Goal: Information Seeking & Learning: Learn about a topic

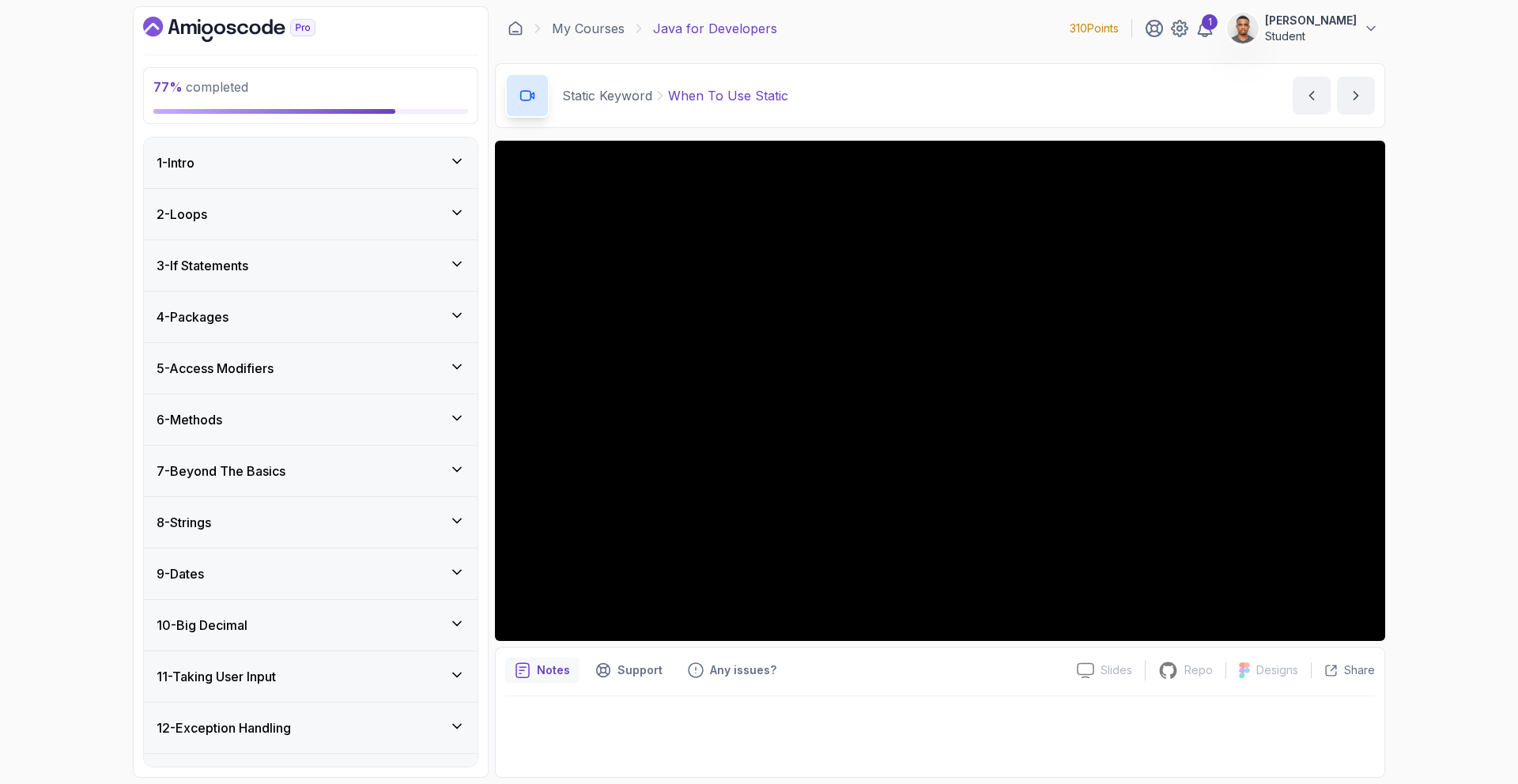
scroll to position [622, 0]
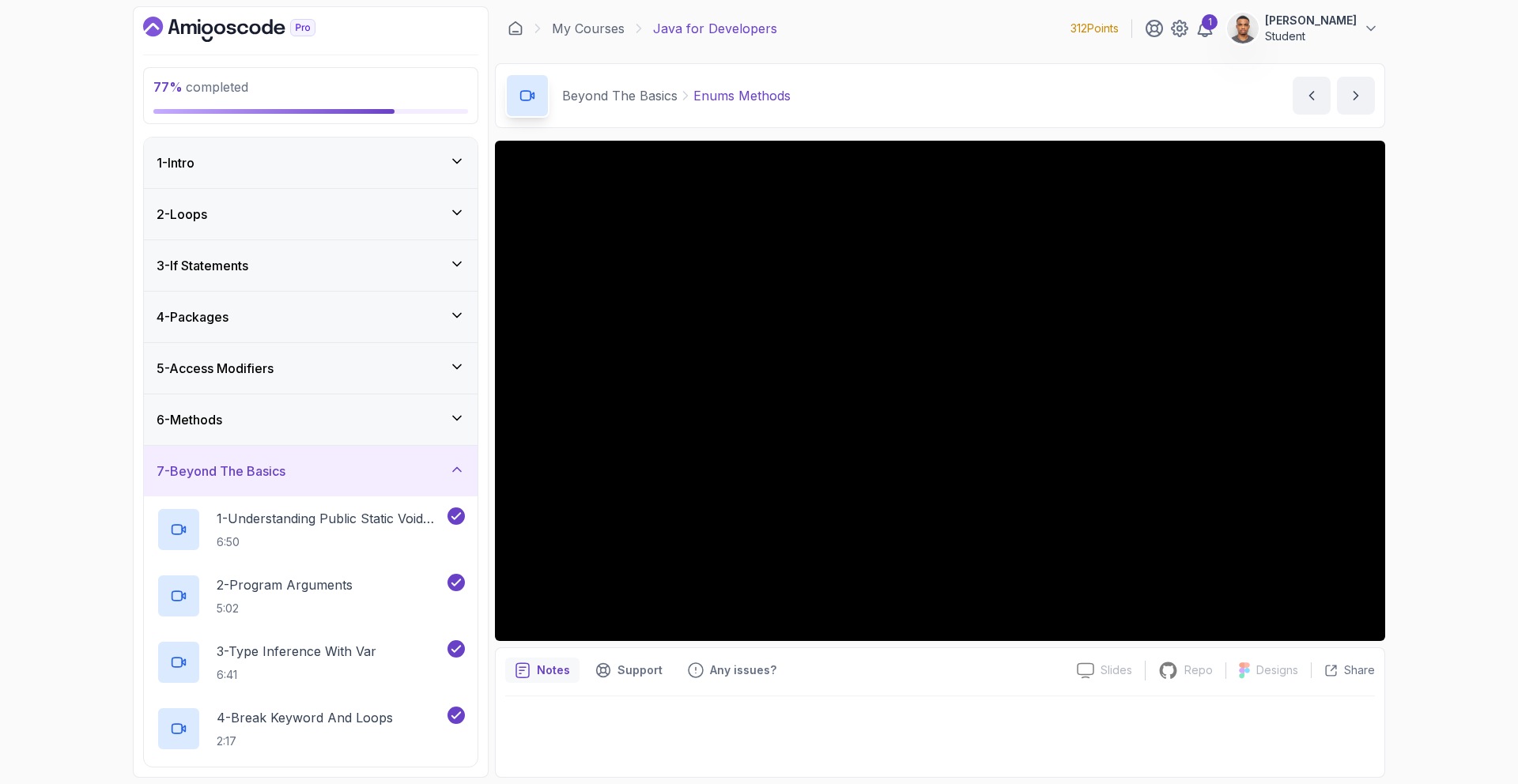
click at [352, 479] on div "7 - Beyond The Basics" at bounding box center [311, 471] width 308 height 19
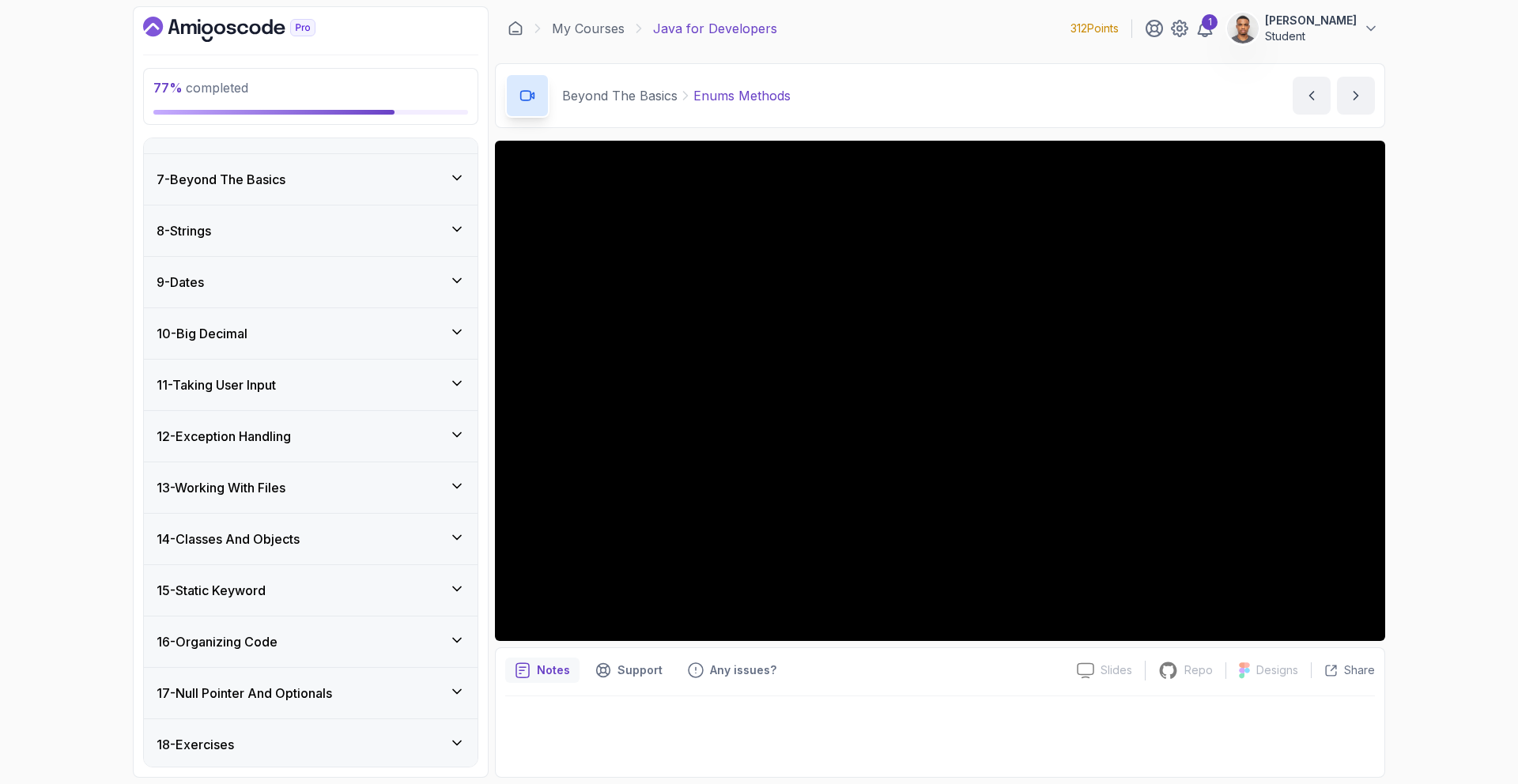
scroll to position [347, 0]
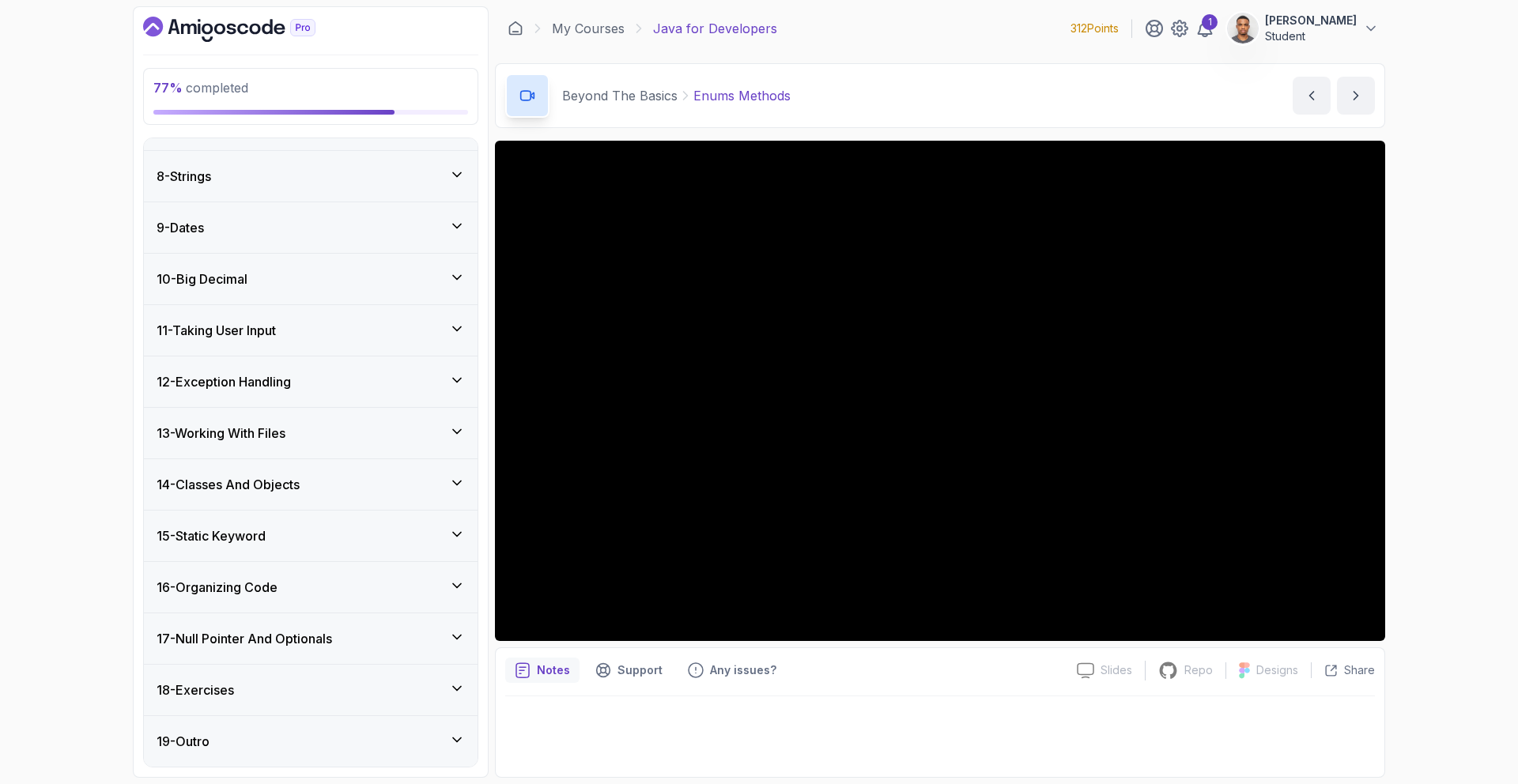
click at [275, 519] on div "15 - Static Keyword" at bounding box center [310, 535] width 333 height 51
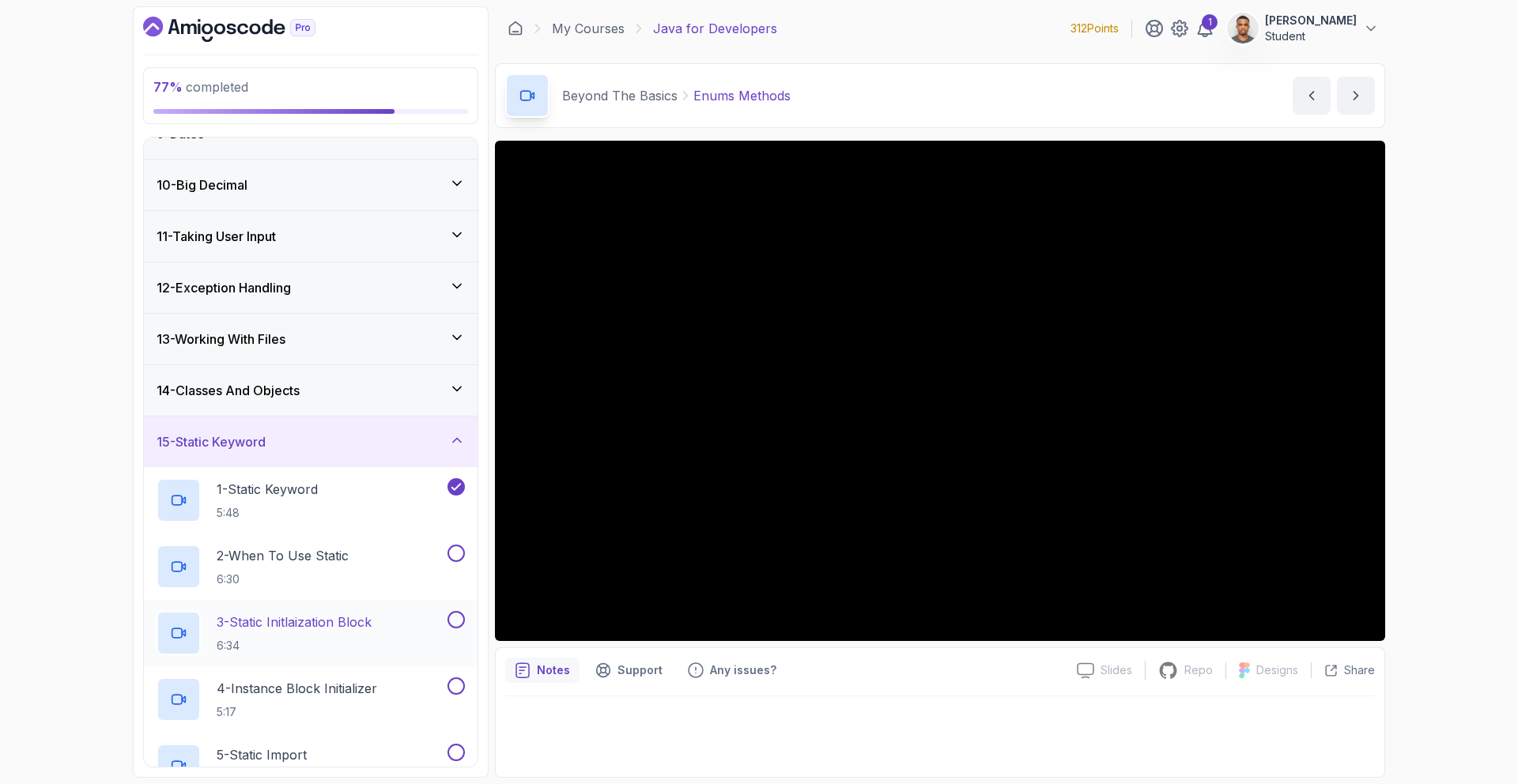
scroll to position [468, 0]
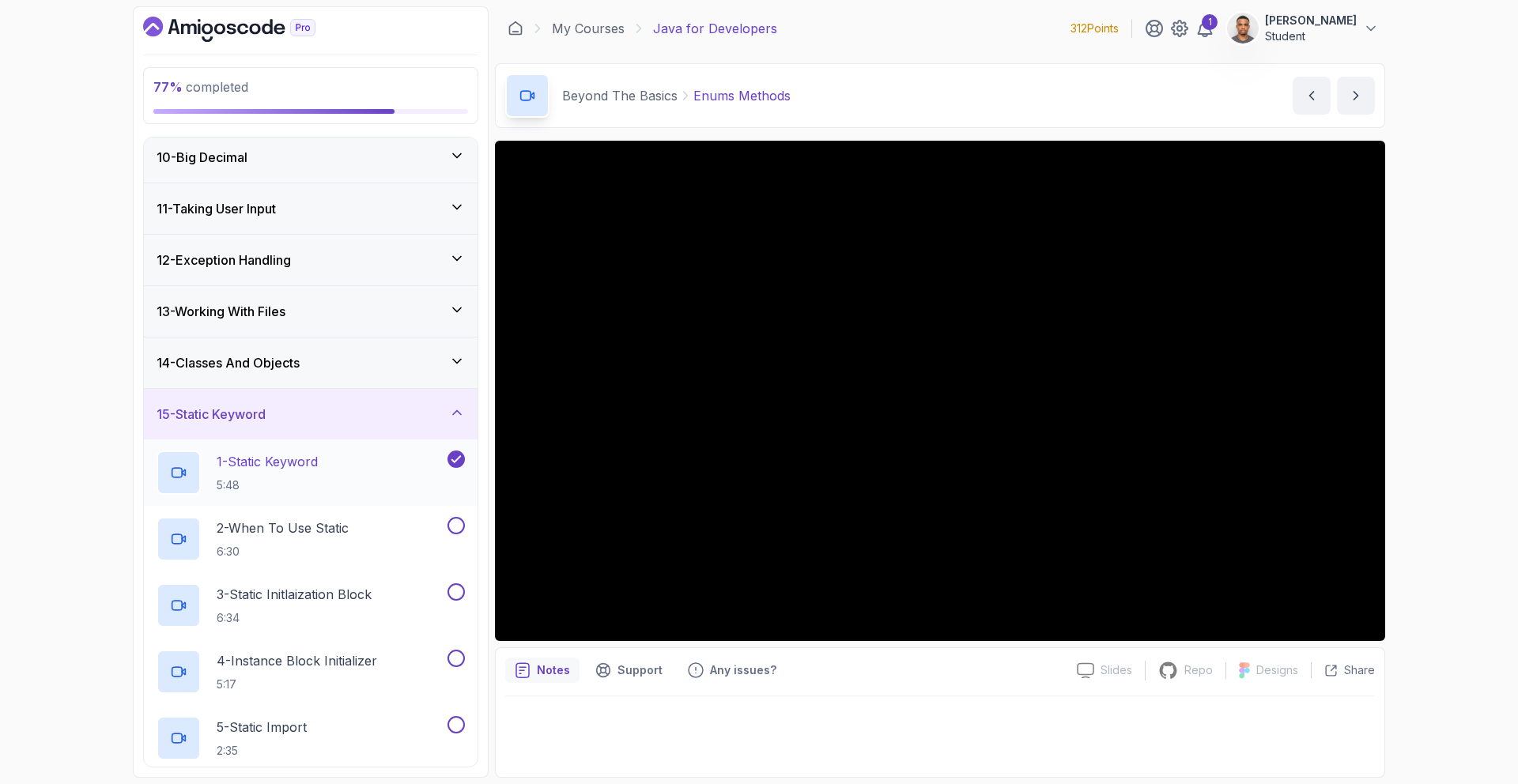
click at [427, 483] on div "1 - Static Keyword 5:48" at bounding box center [300, 472] width 287 height 44
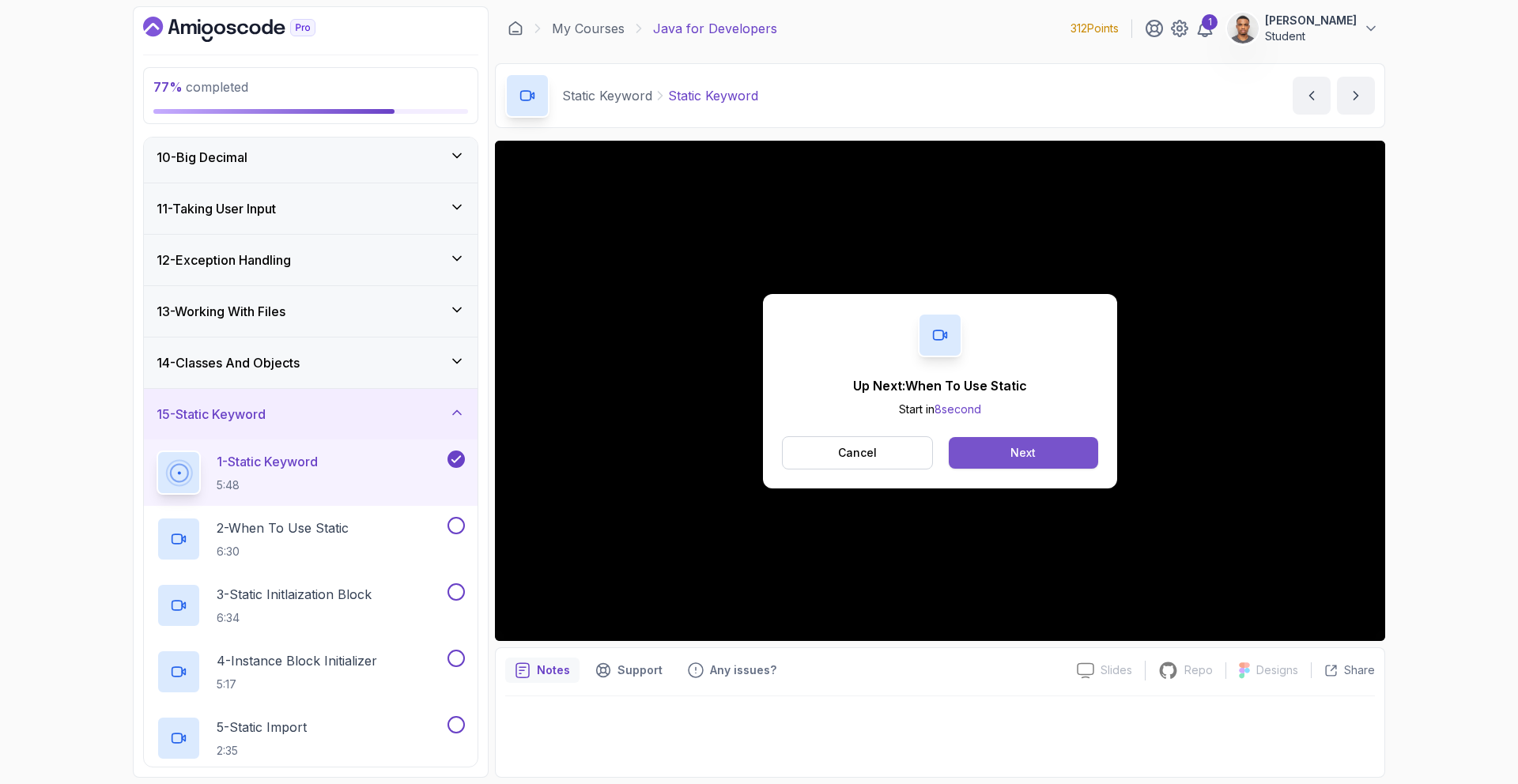
click at [1030, 453] on div "Next" at bounding box center [1022, 453] width 25 height 16
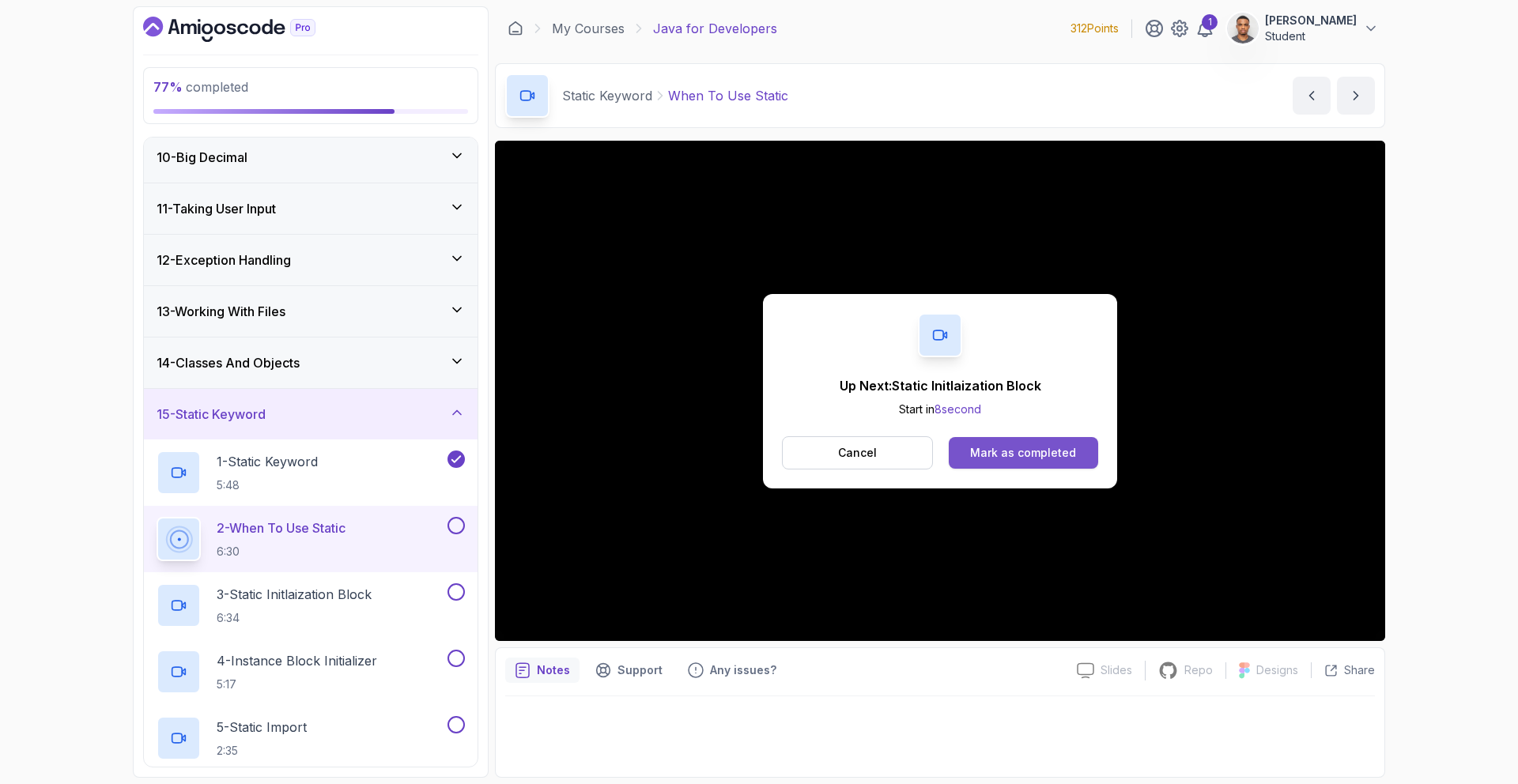
click at [1032, 454] on div "Mark as completed" at bounding box center [1022, 453] width 106 height 16
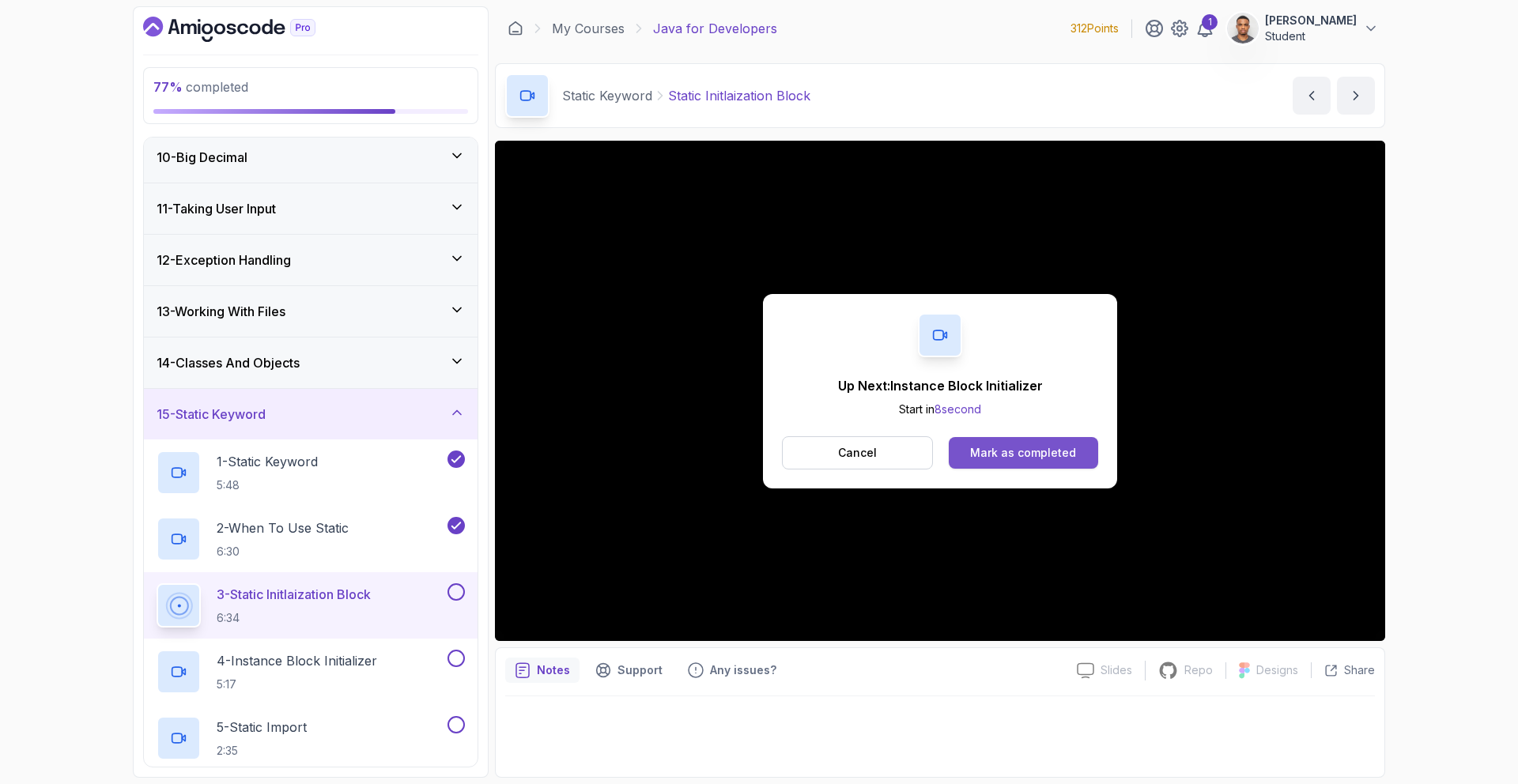
click at [1079, 462] on button "Mark as completed" at bounding box center [1023, 452] width 149 height 31
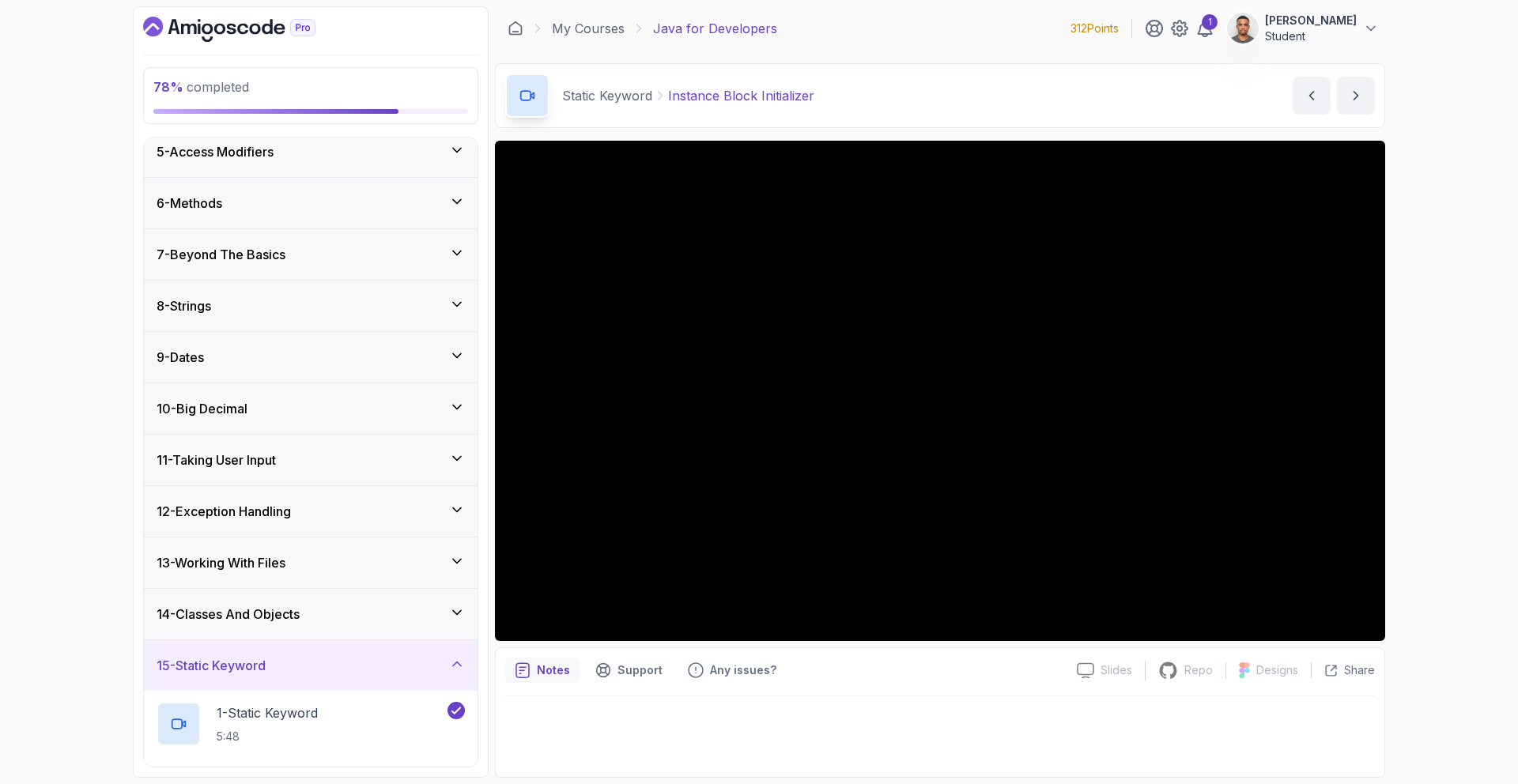
scroll to position [744, 0]
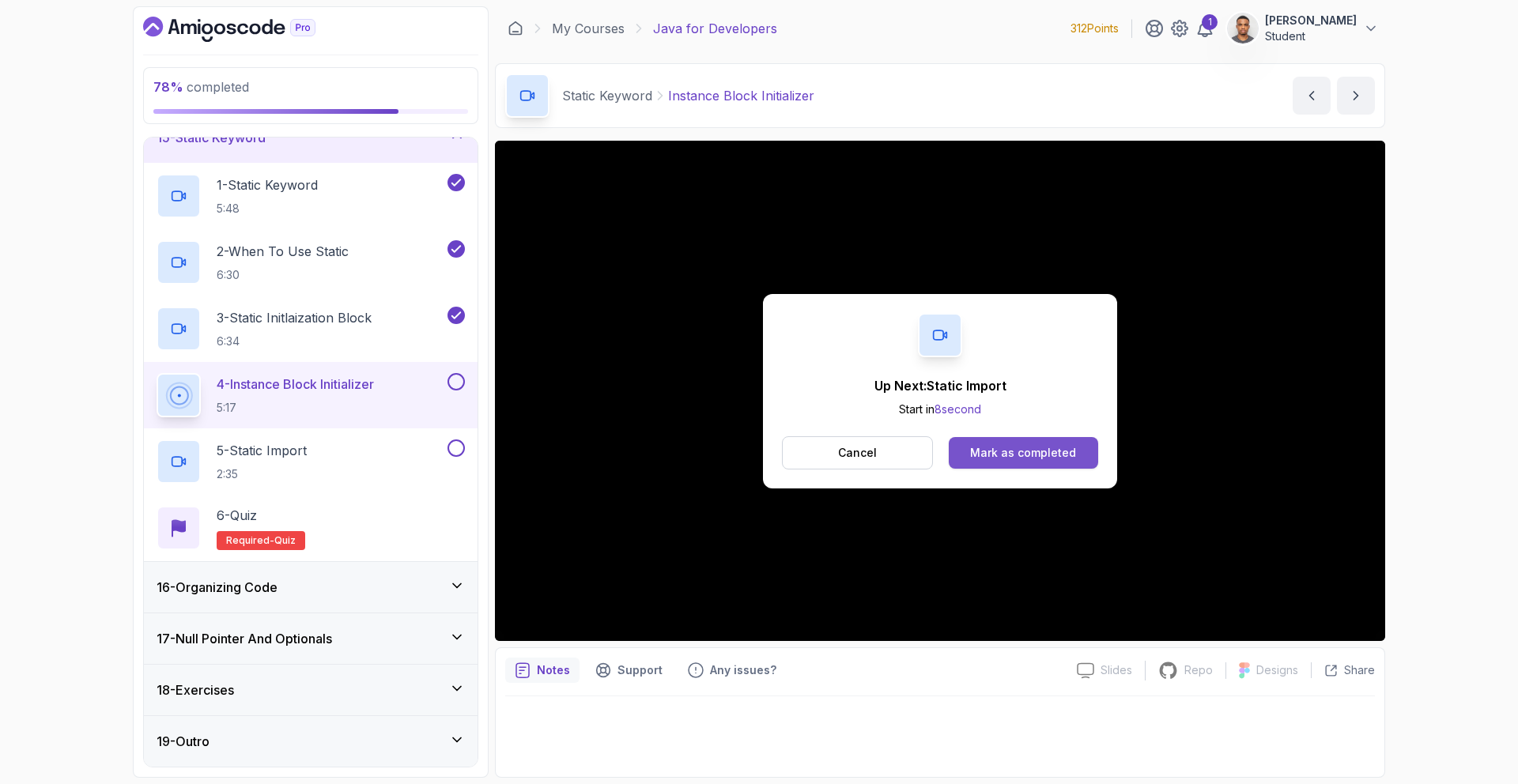
click at [1007, 450] on div "Mark as completed" at bounding box center [1022, 453] width 106 height 16
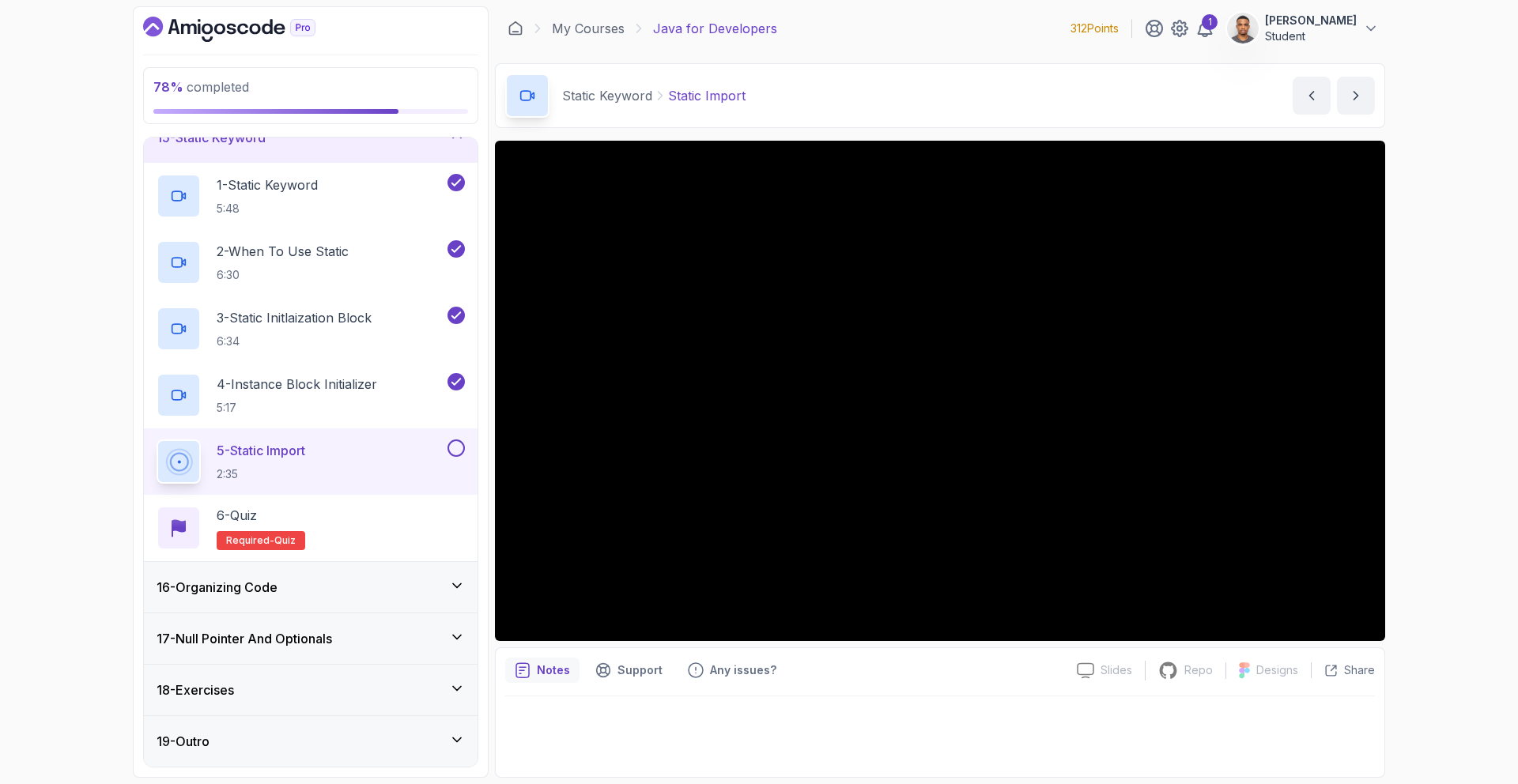
drag, startPoint x: 369, startPoint y: 536, endPoint x: 390, endPoint y: 600, distance: 67.4
click at [391, 600] on div "1 - Intro 2 - Loops 3 - If Statements 4 - Packages 5 - Access Modifiers 6 - Met…" at bounding box center [310, 451] width 333 height 629
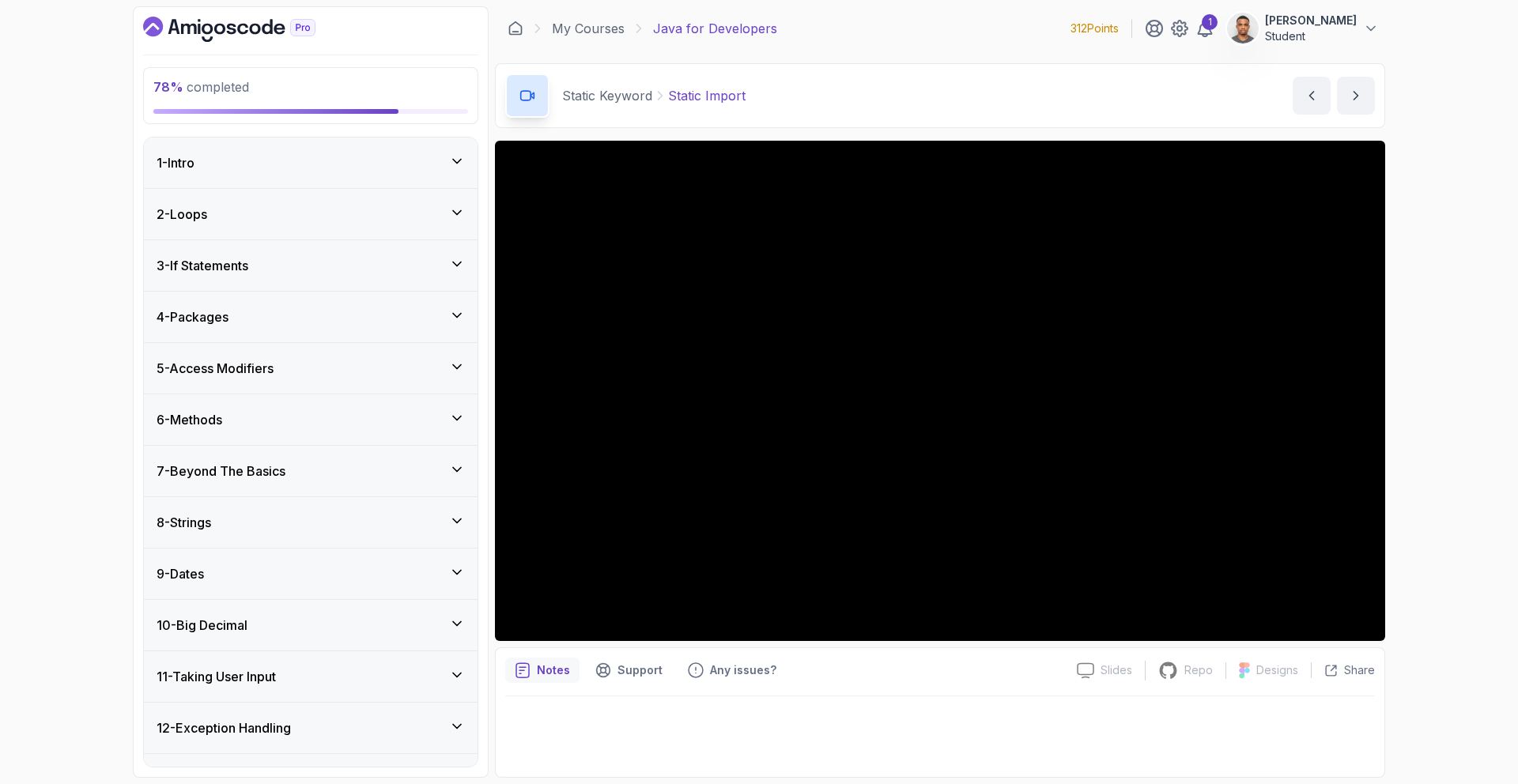
scroll to position [744, 0]
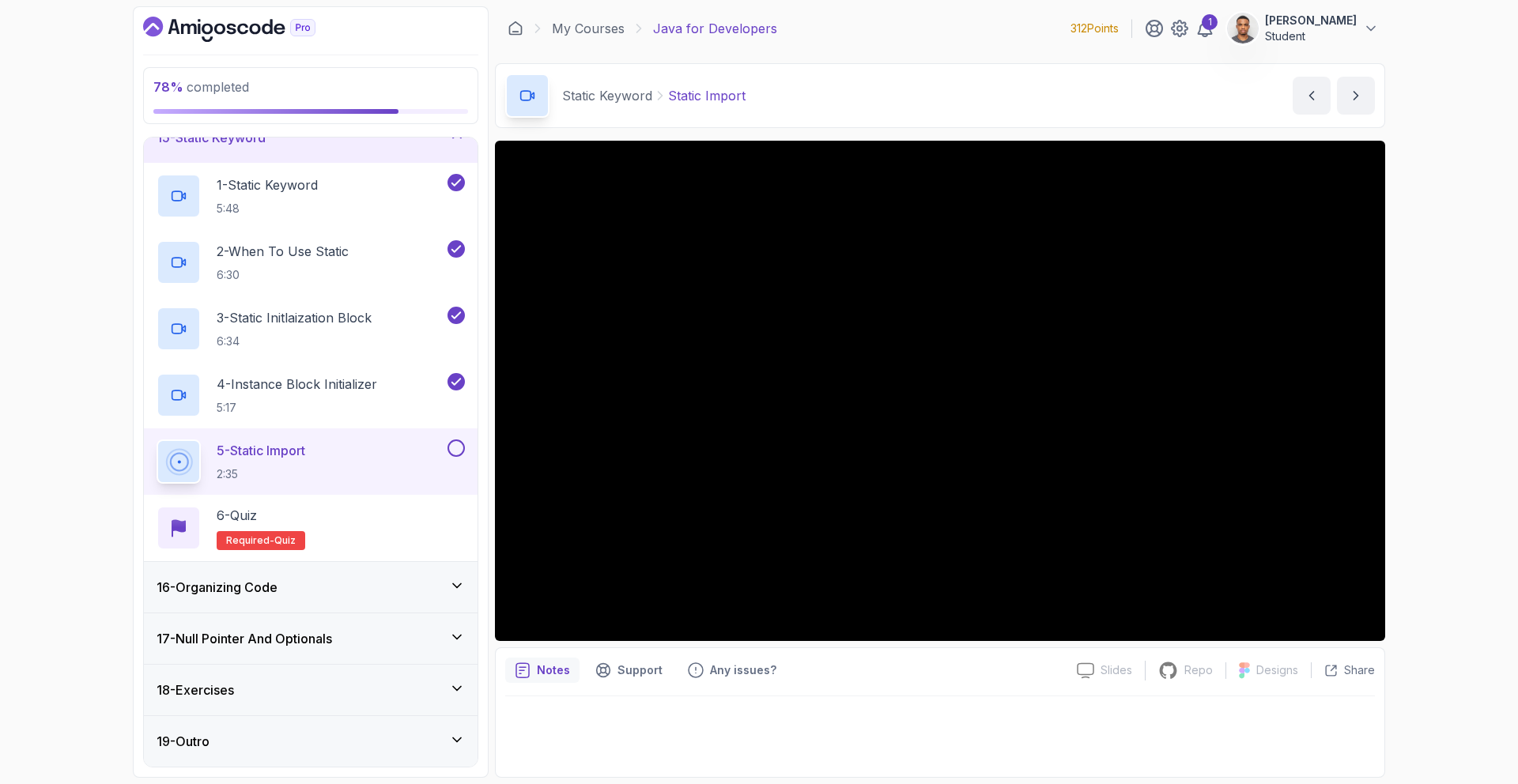
click at [360, 580] on div "16 - Organizing Code" at bounding box center [311, 587] width 308 height 19
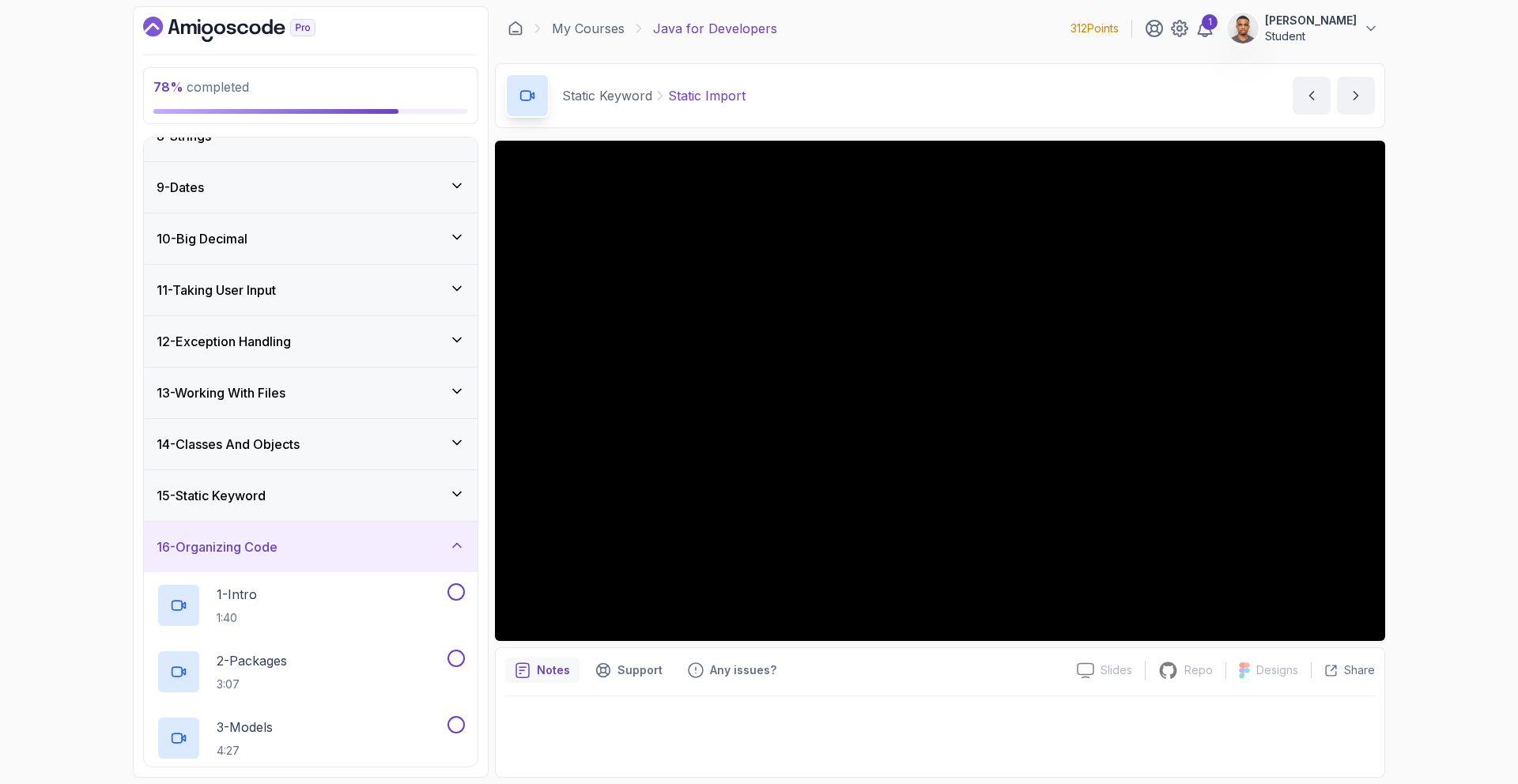
scroll to position [386, 0]
click at [422, 488] on div "15 - Static Keyword" at bounding box center [311, 496] width 308 height 19
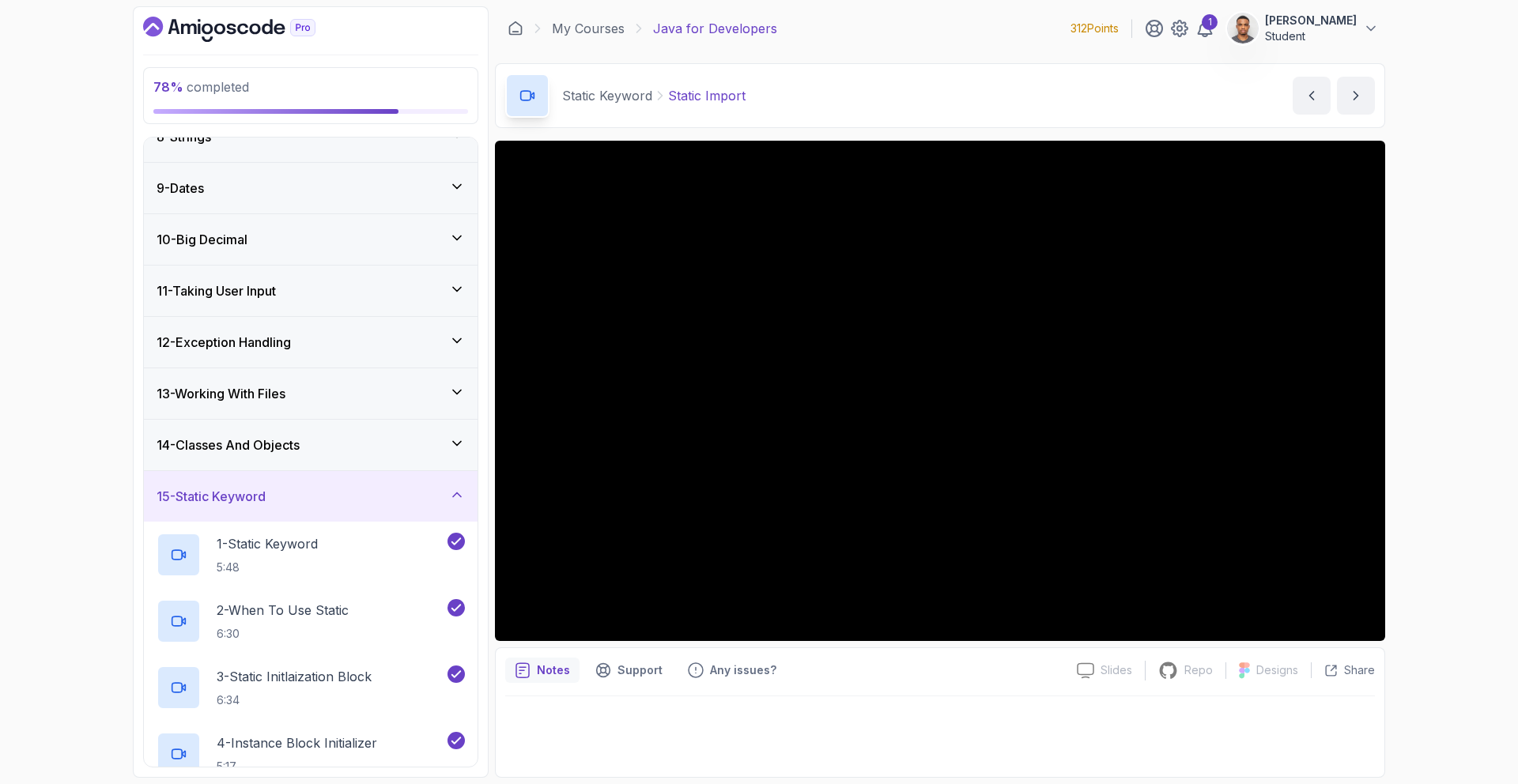
click at [422, 489] on div "15 - Static Keyword" at bounding box center [311, 496] width 308 height 19
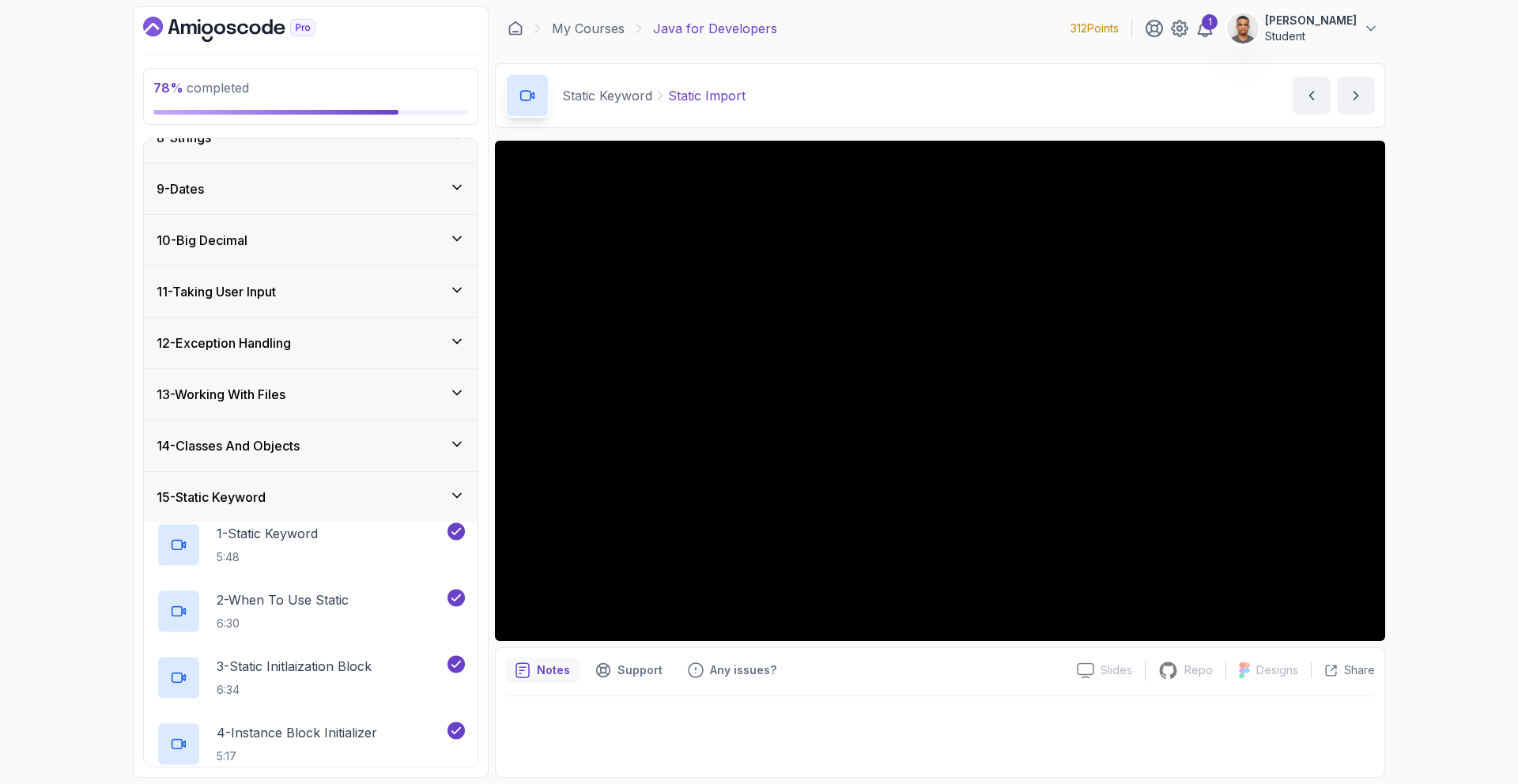
scroll to position [347, 0]
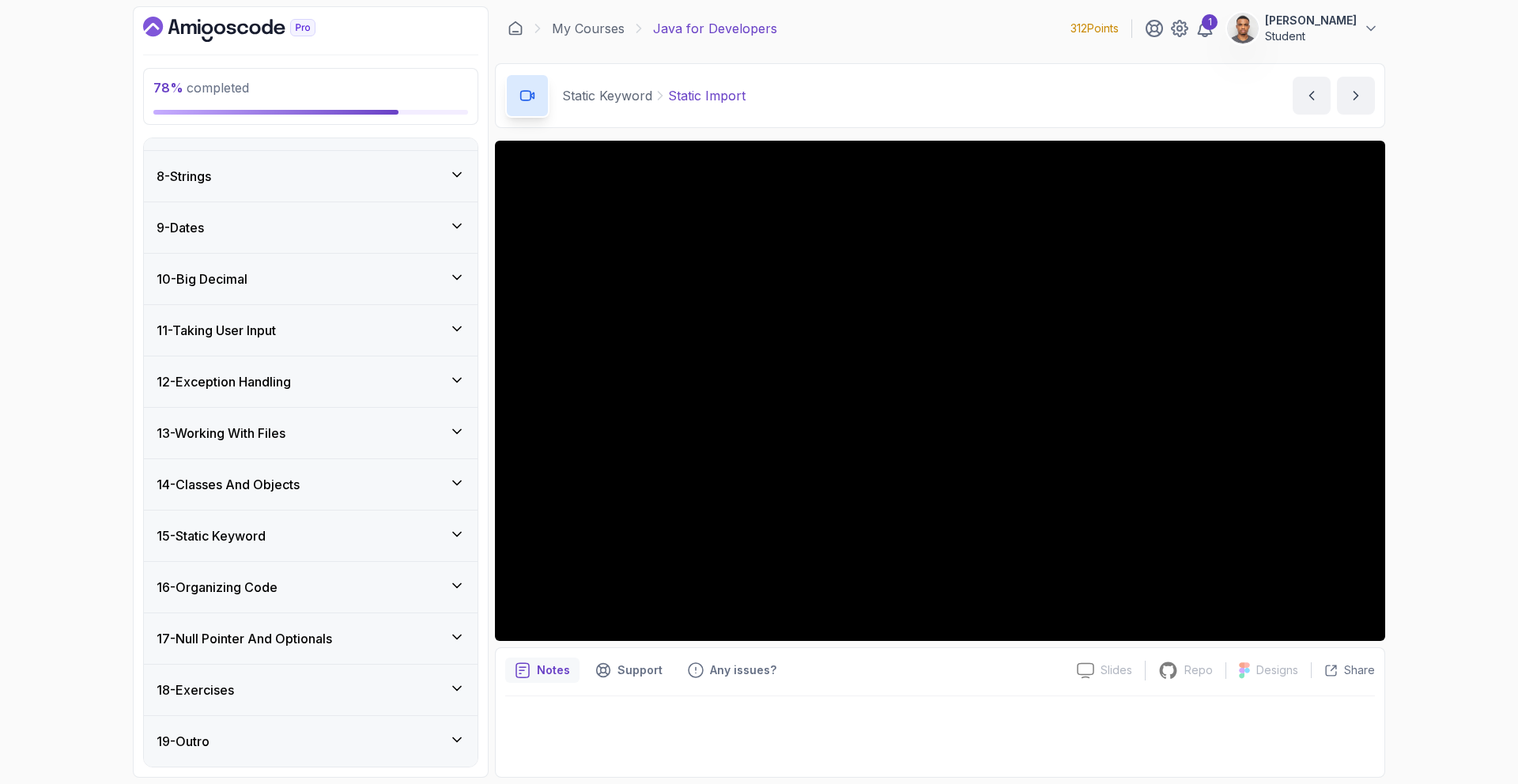
click at [418, 530] on div "15 - Static Keyword" at bounding box center [311, 535] width 308 height 19
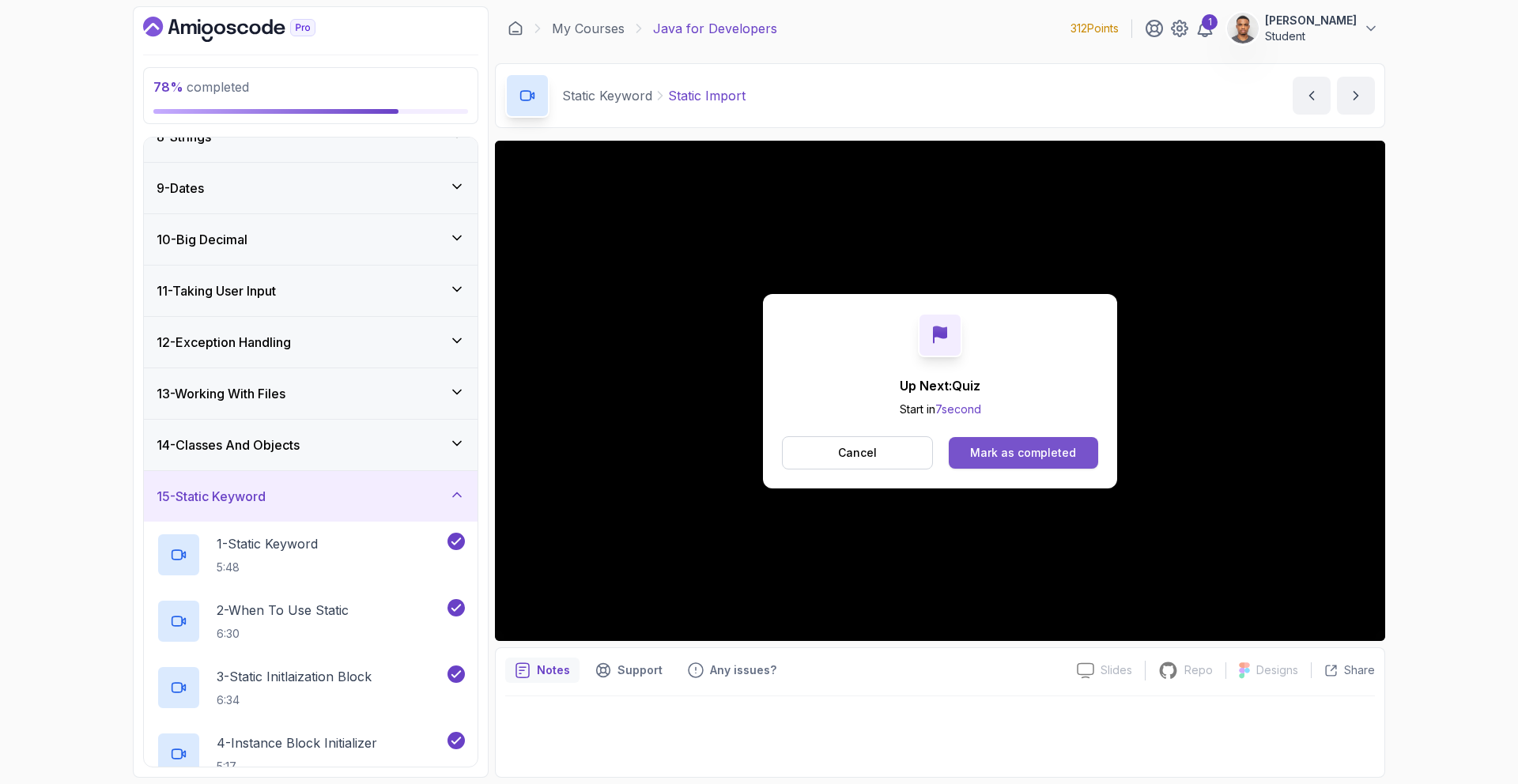
click at [1036, 451] on div "Mark as completed" at bounding box center [1022, 453] width 106 height 16
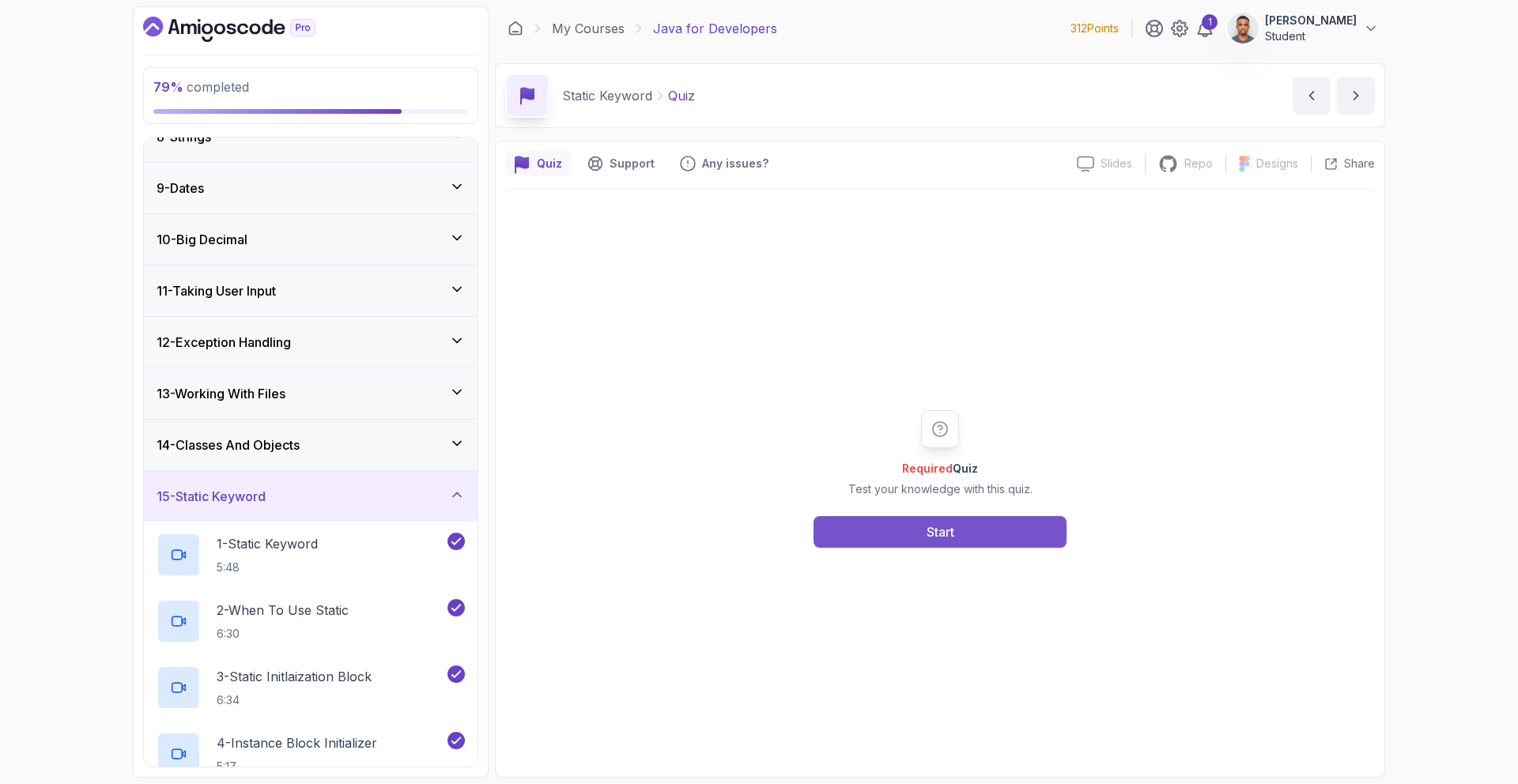
click at [956, 522] on button "Start" at bounding box center [939, 531] width 253 height 31
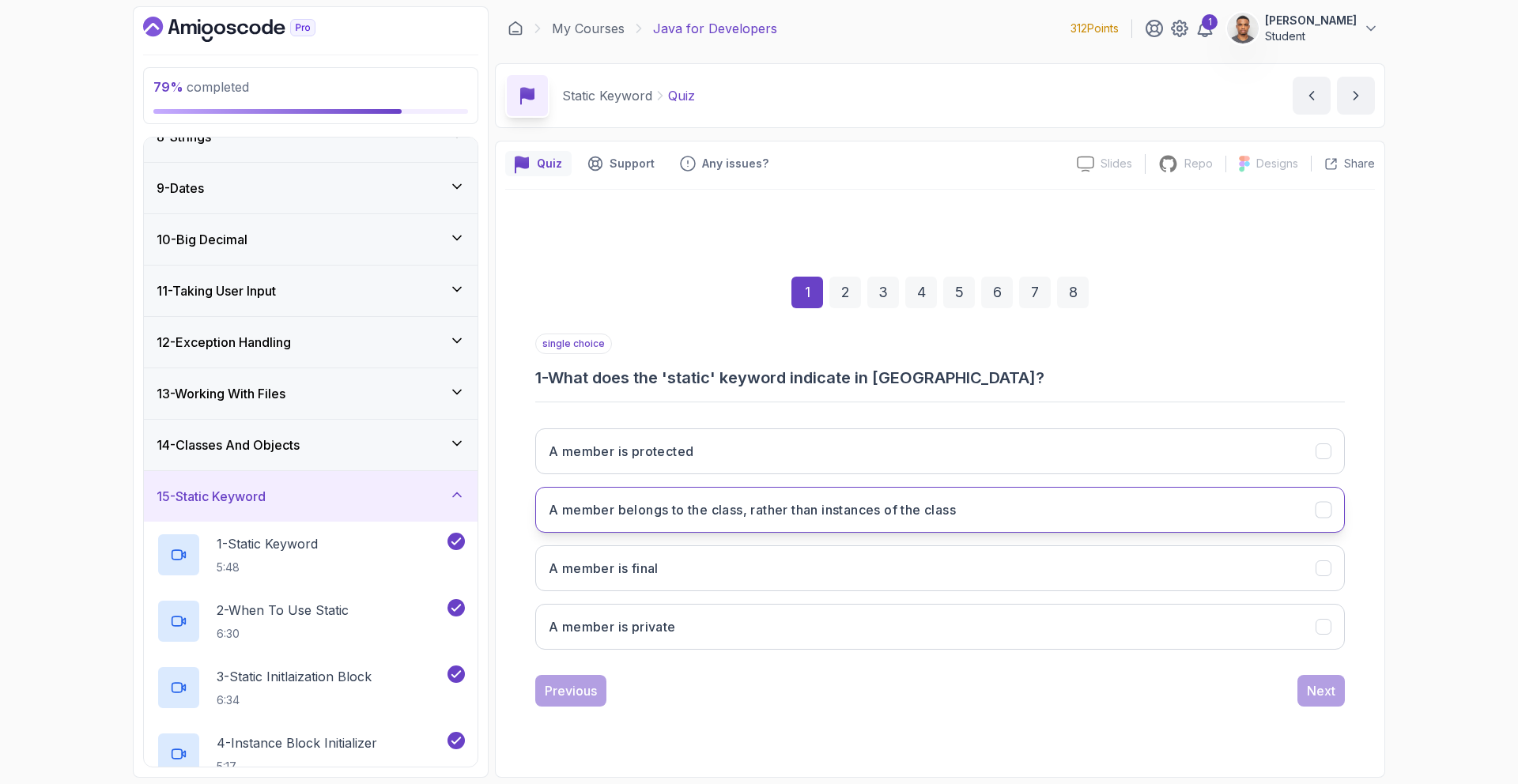
click at [711, 524] on button "A member belongs to the class, rather than instances of the class" at bounding box center [940, 509] width 810 height 46
click at [1298, 690] on button "Next" at bounding box center [1321, 690] width 48 height 31
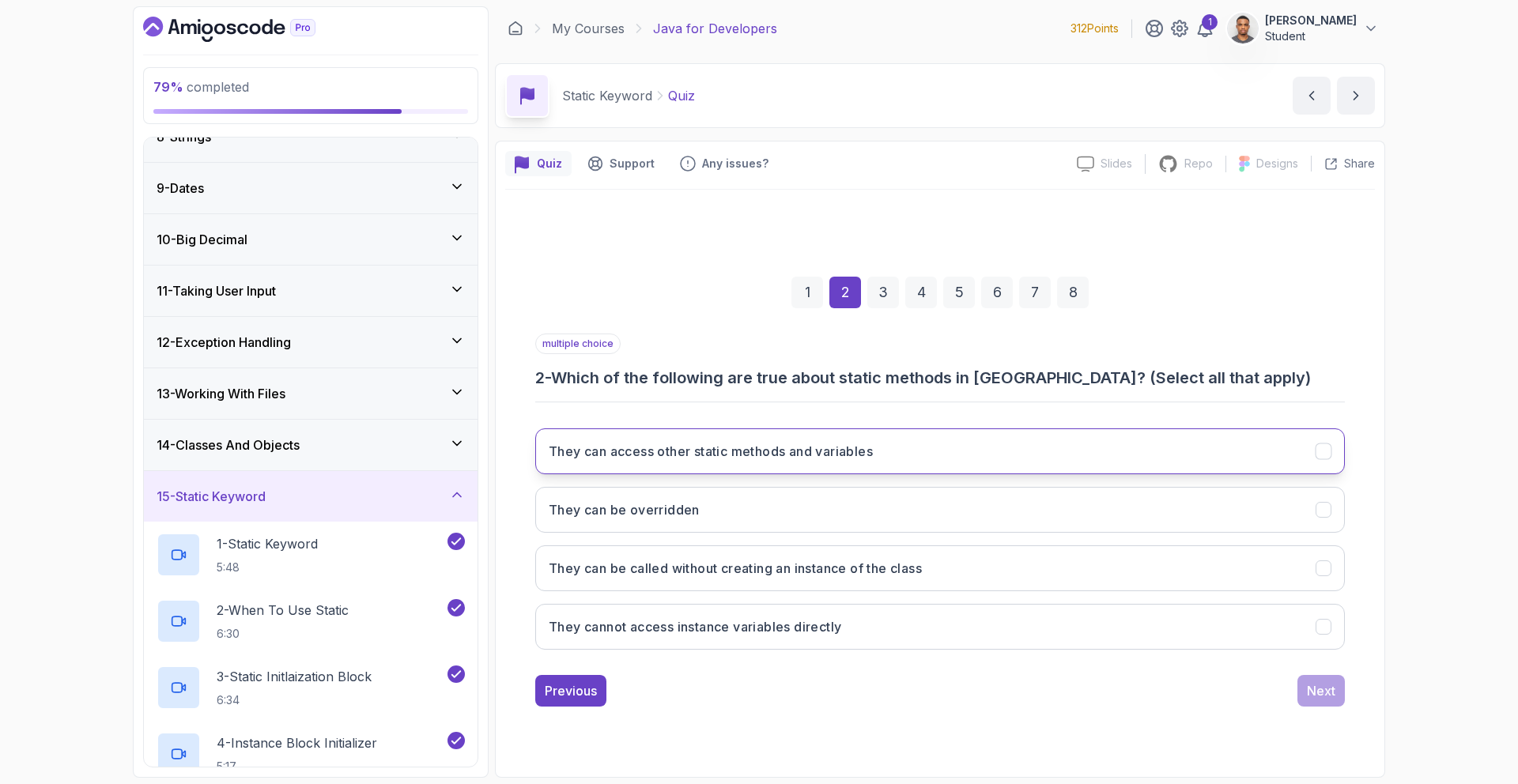
click at [633, 466] on button "They can access other static methods and variables" at bounding box center [940, 451] width 810 height 46
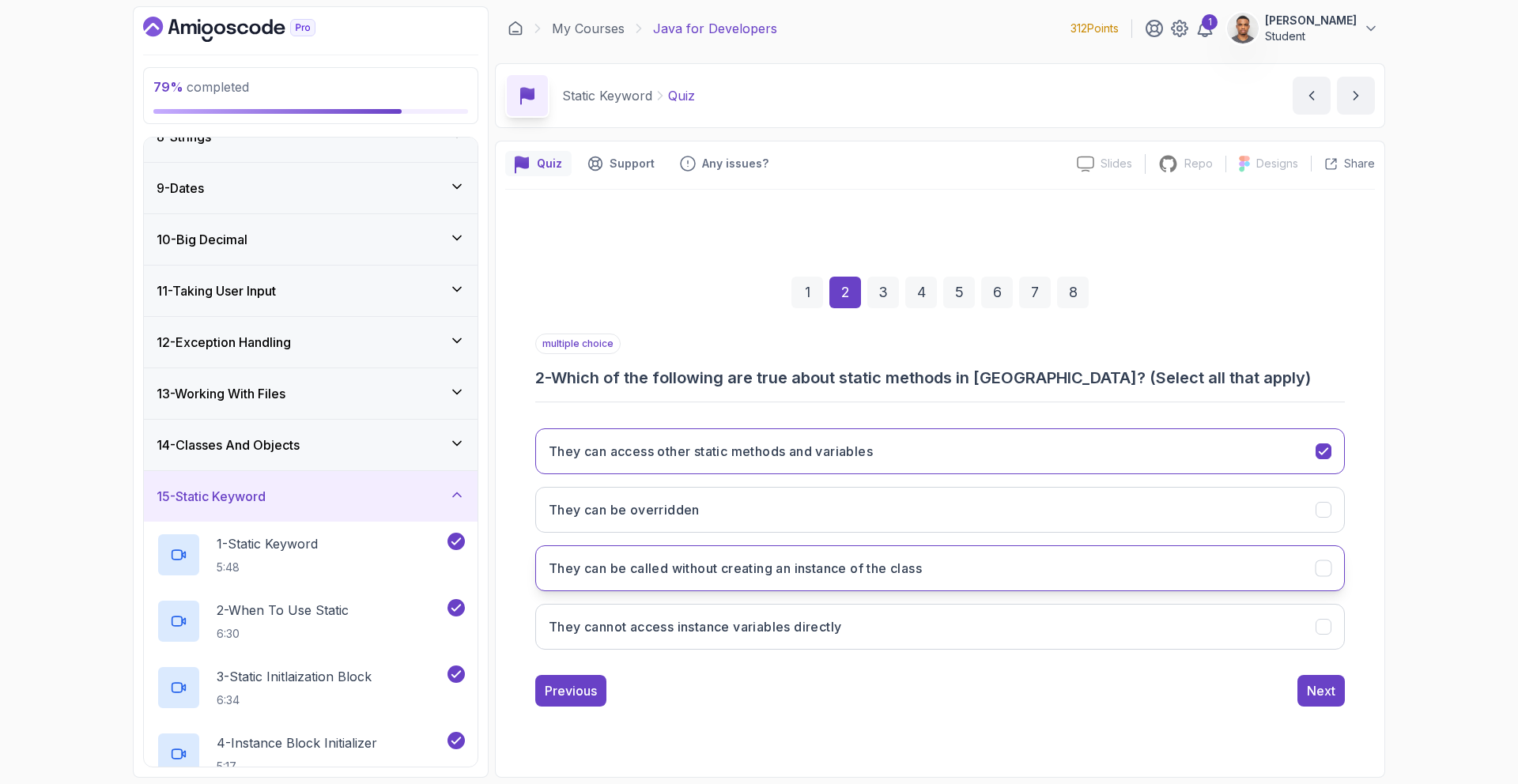
click at [690, 576] on h3 "They can be called without creating an instance of the class" at bounding box center [735, 568] width 373 height 19
click at [1302, 686] on button "Next" at bounding box center [1321, 690] width 48 height 31
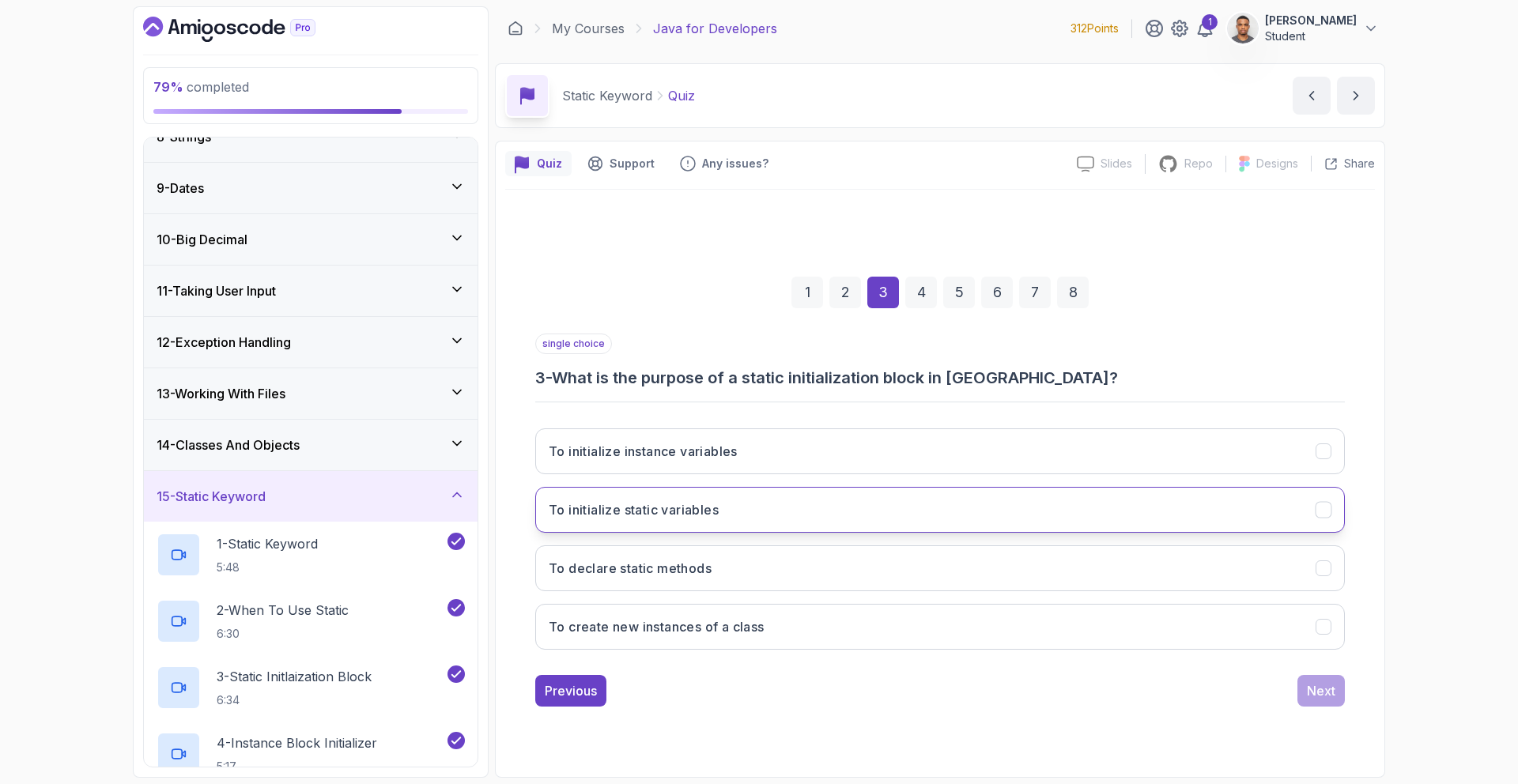
click at [681, 520] on button "To initialize static variables" at bounding box center [940, 509] width 810 height 46
click at [1321, 685] on div "Next" at bounding box center [1320, 690] width 28 height 19
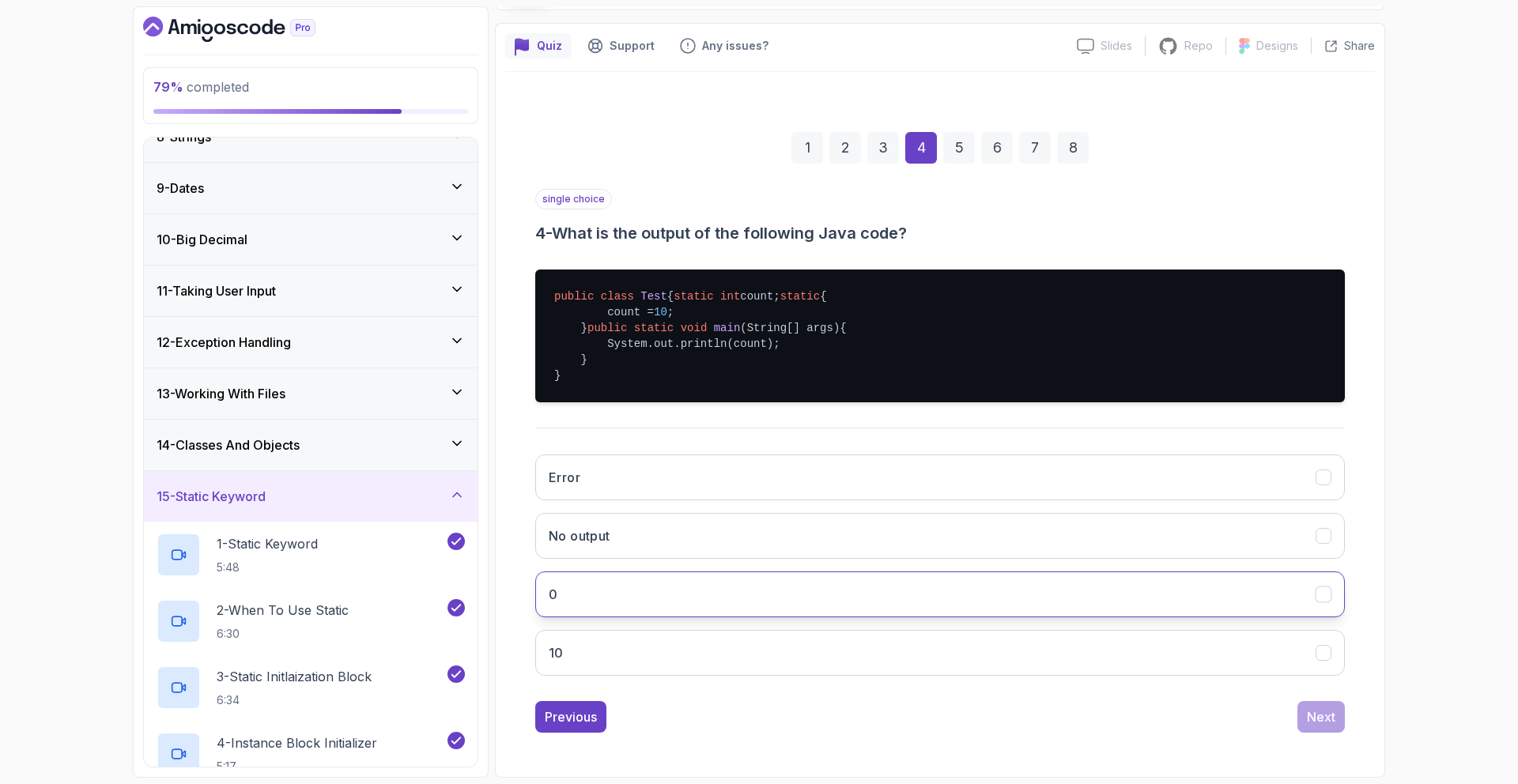
scroll to position [125, 0]
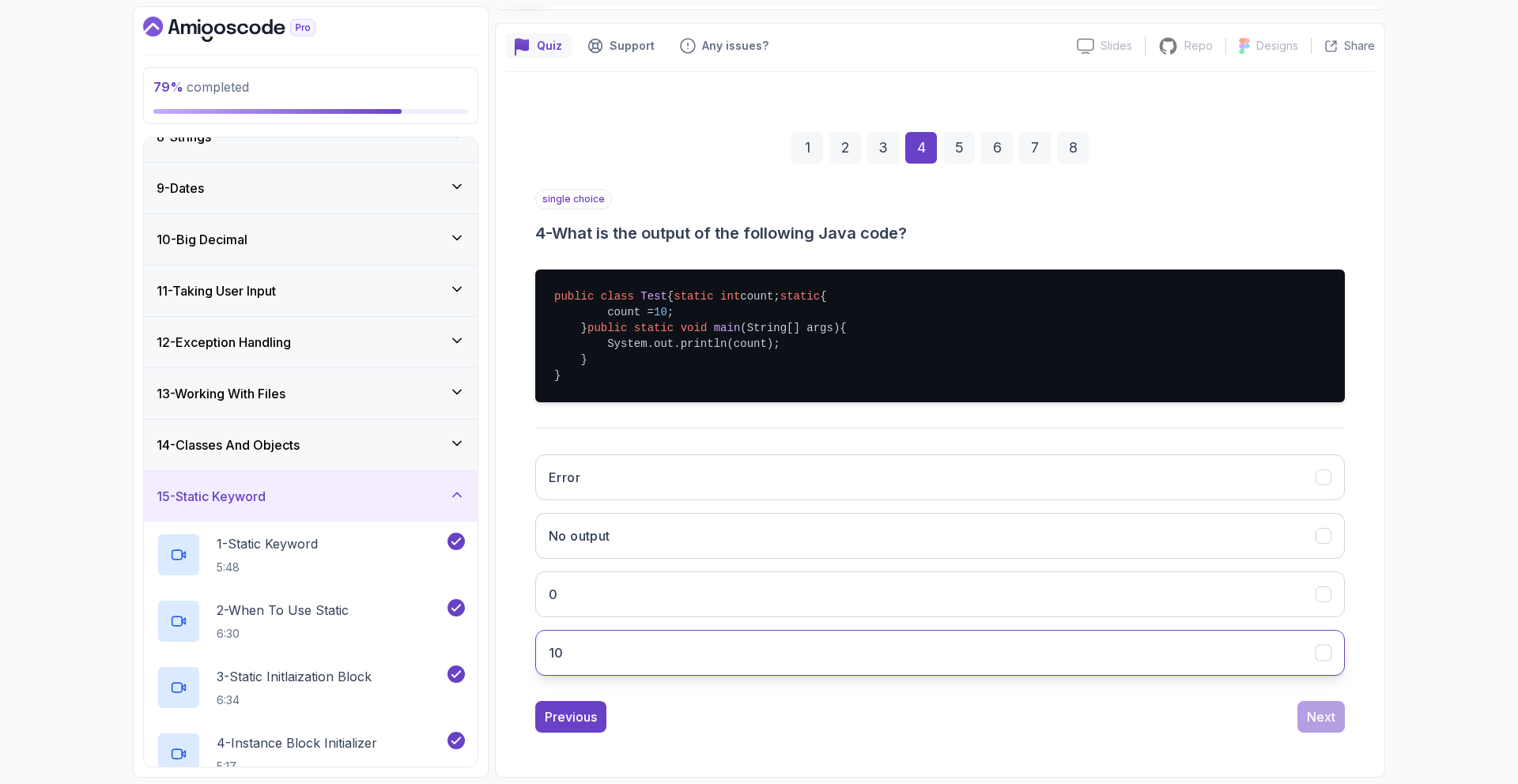
click at [606, 676] on button "10" at bounding box center [940, 652] width 810 height 46
click at [1331, 727] on div "Next" at bounding box center [1320, 716] width 28 height 19
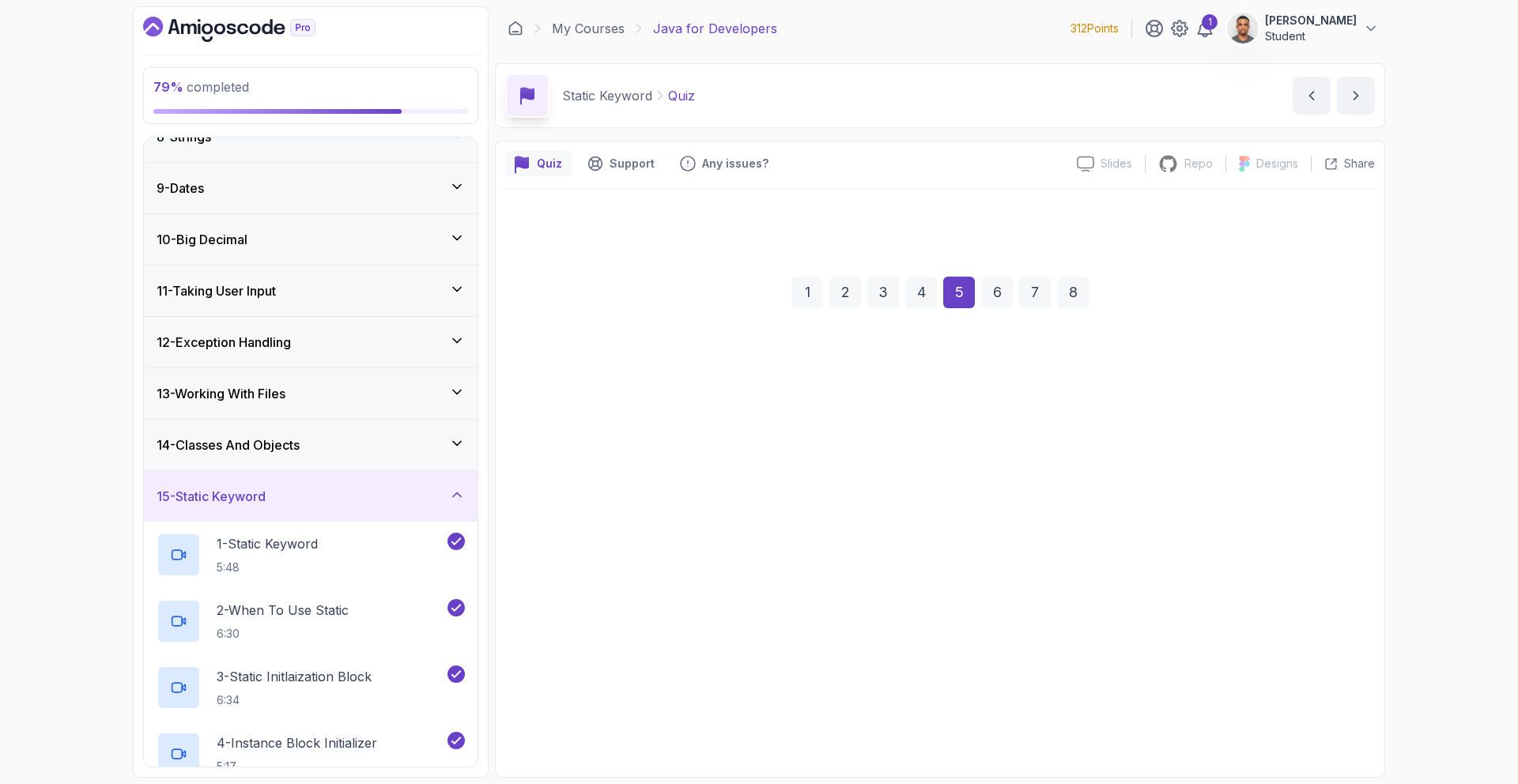
scroll to position [0, 0]
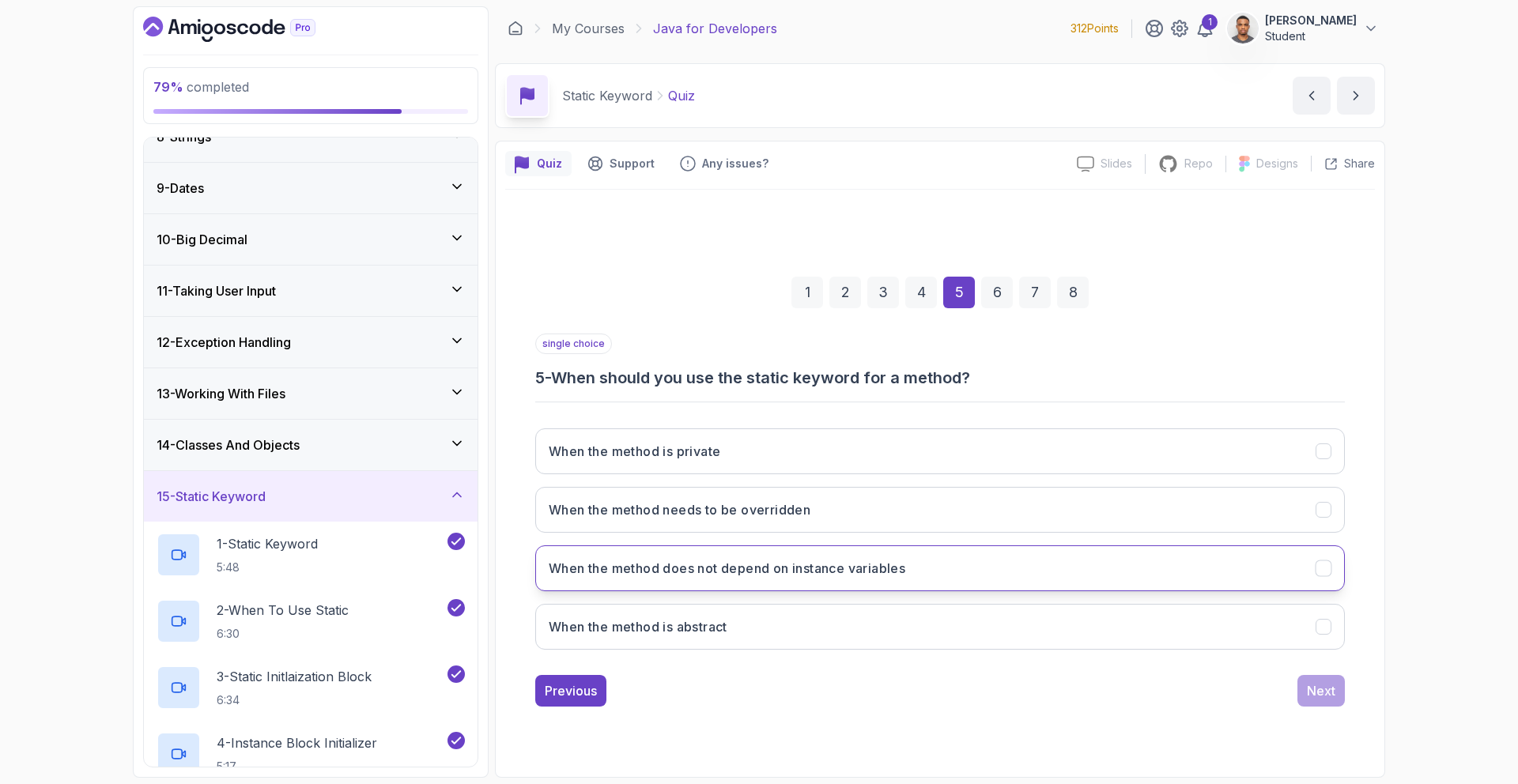
click at [660, 580] on button "When the method does not depend on instance variables" at bounding box center [940, 568] width 810 height 46
click at [1314, 683] on div "Next" at bounding box center [1320, 690] width 28 height 19
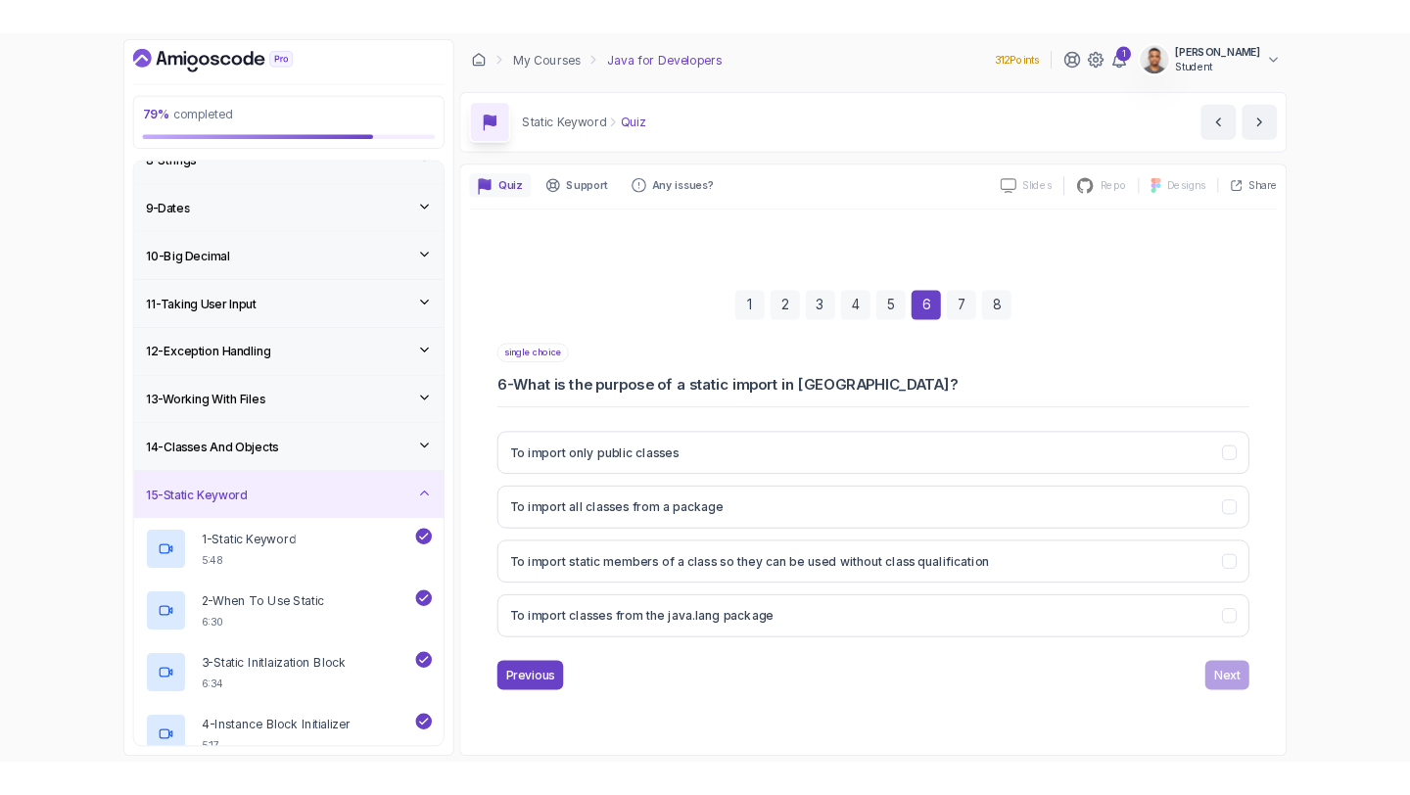
scroll to position [922, 0]
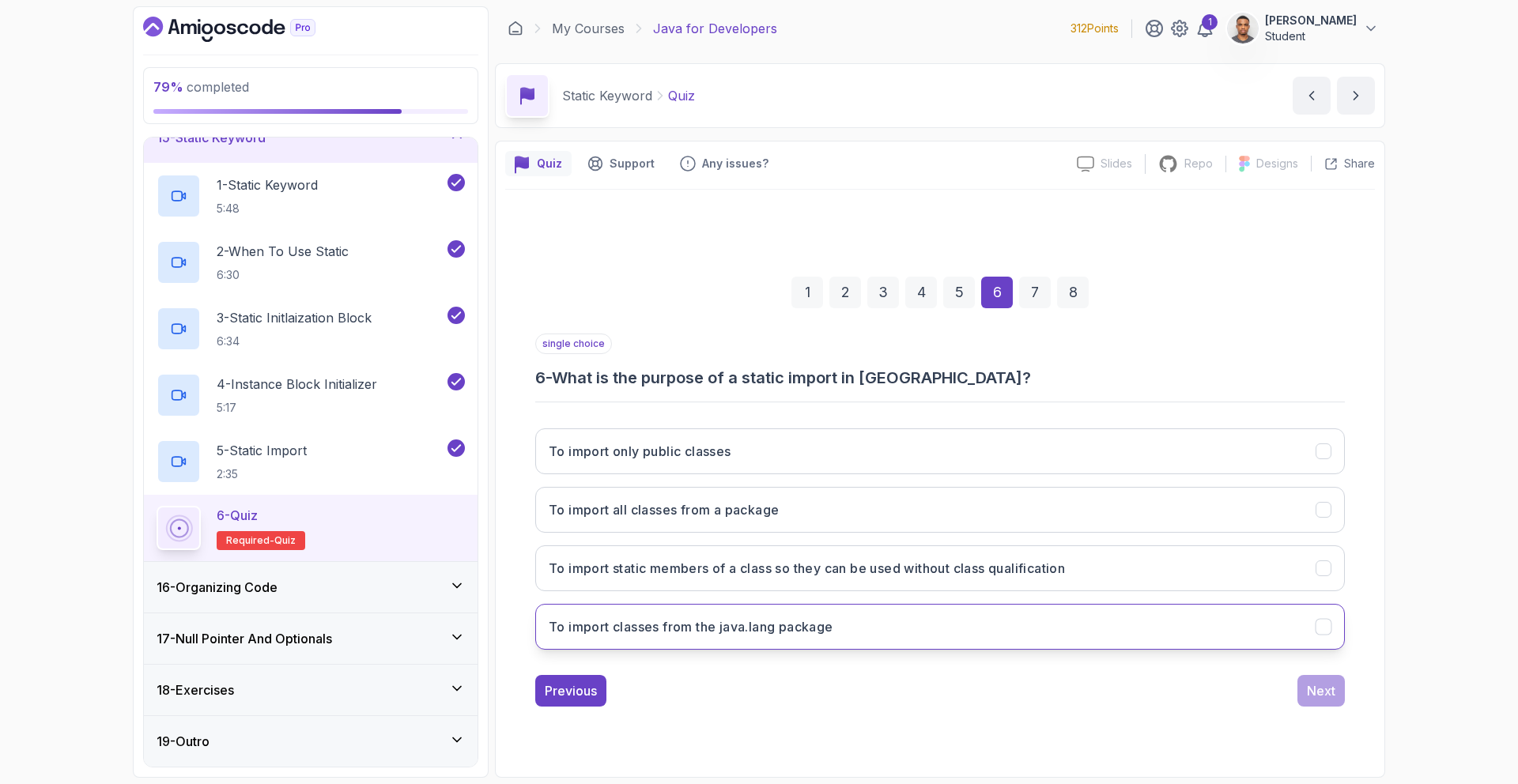
click at [782, 630] on h3 "To import classes from the java.lang package" at bounding box center [690, 627] width 284 height 19
click at [1329, 698] on div "Next" at bounding box center [1320, 690] width 28 height 19
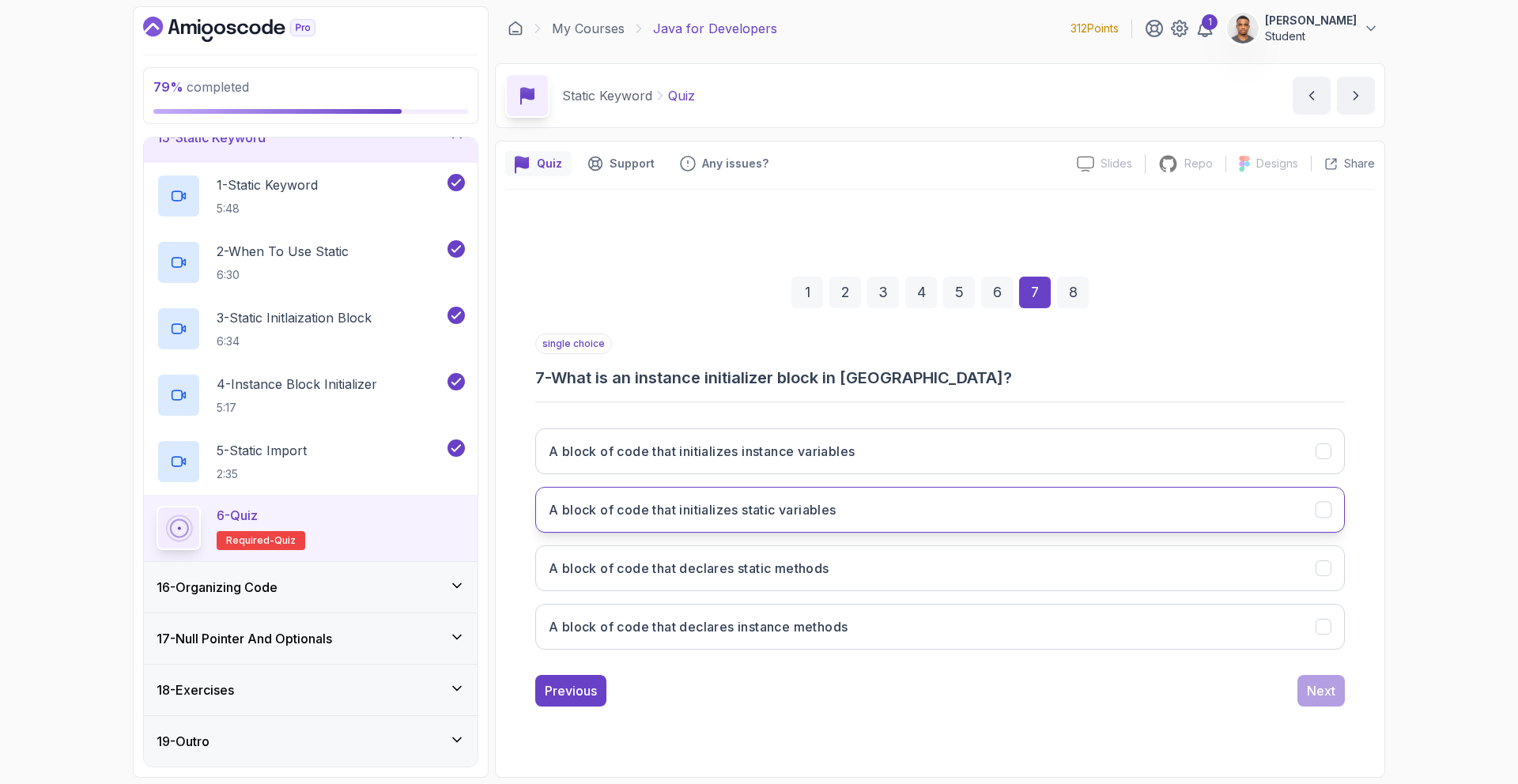
click at [879, 497] on button "A block of code that initializes static variables" at bounding box center [940, 509] width 810 height 46
click at [1334, 693] on div "Next" at bounding box center [1320, 690] width 28 height 19
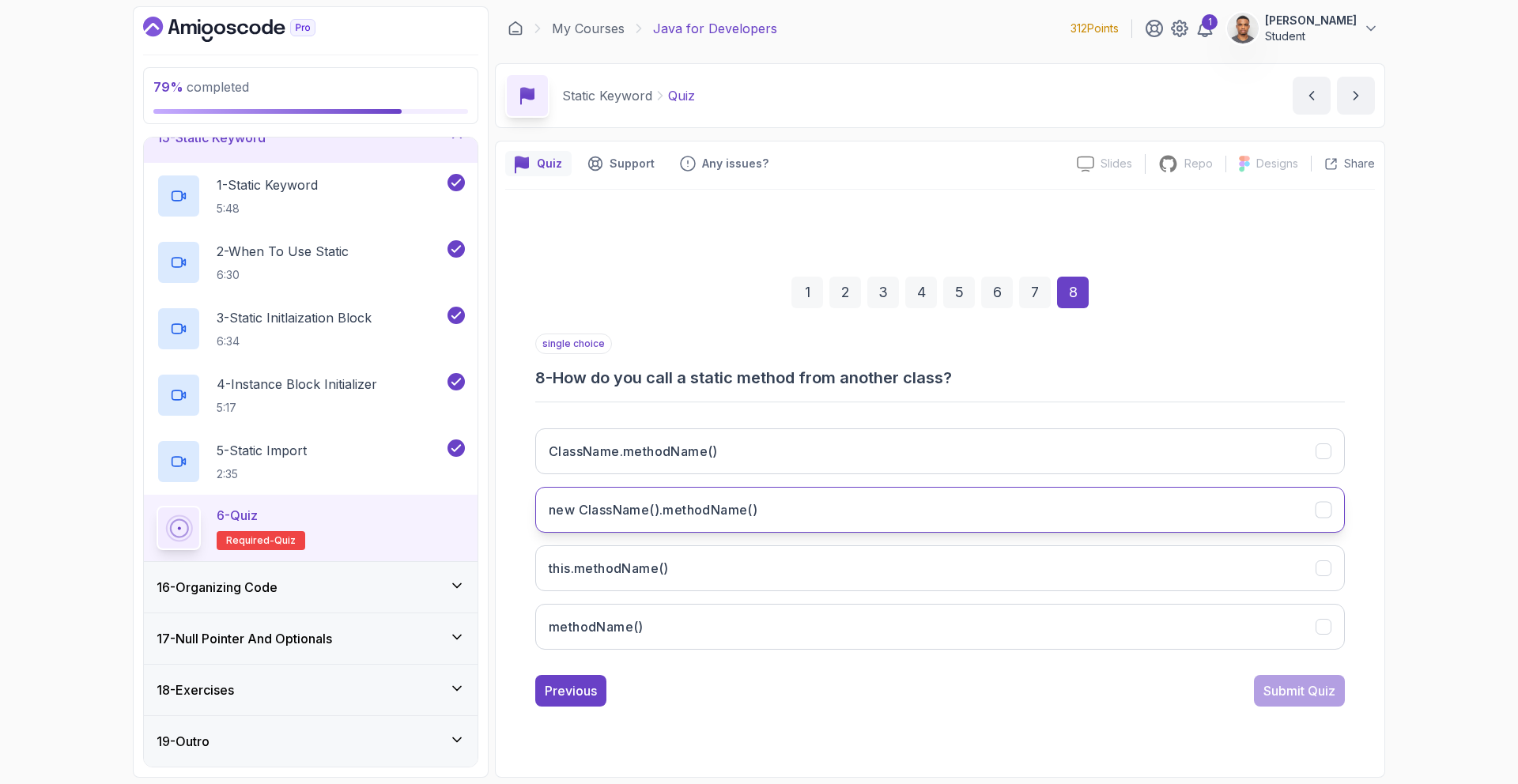
click at [627, 507] on h3 "new ClassName().methodName()" at bounding box center [652, 509] width 208 height 19
click at [1305, 696] on div "Submit Quiz" at bounding box center [1298, 690] width 72 height 19
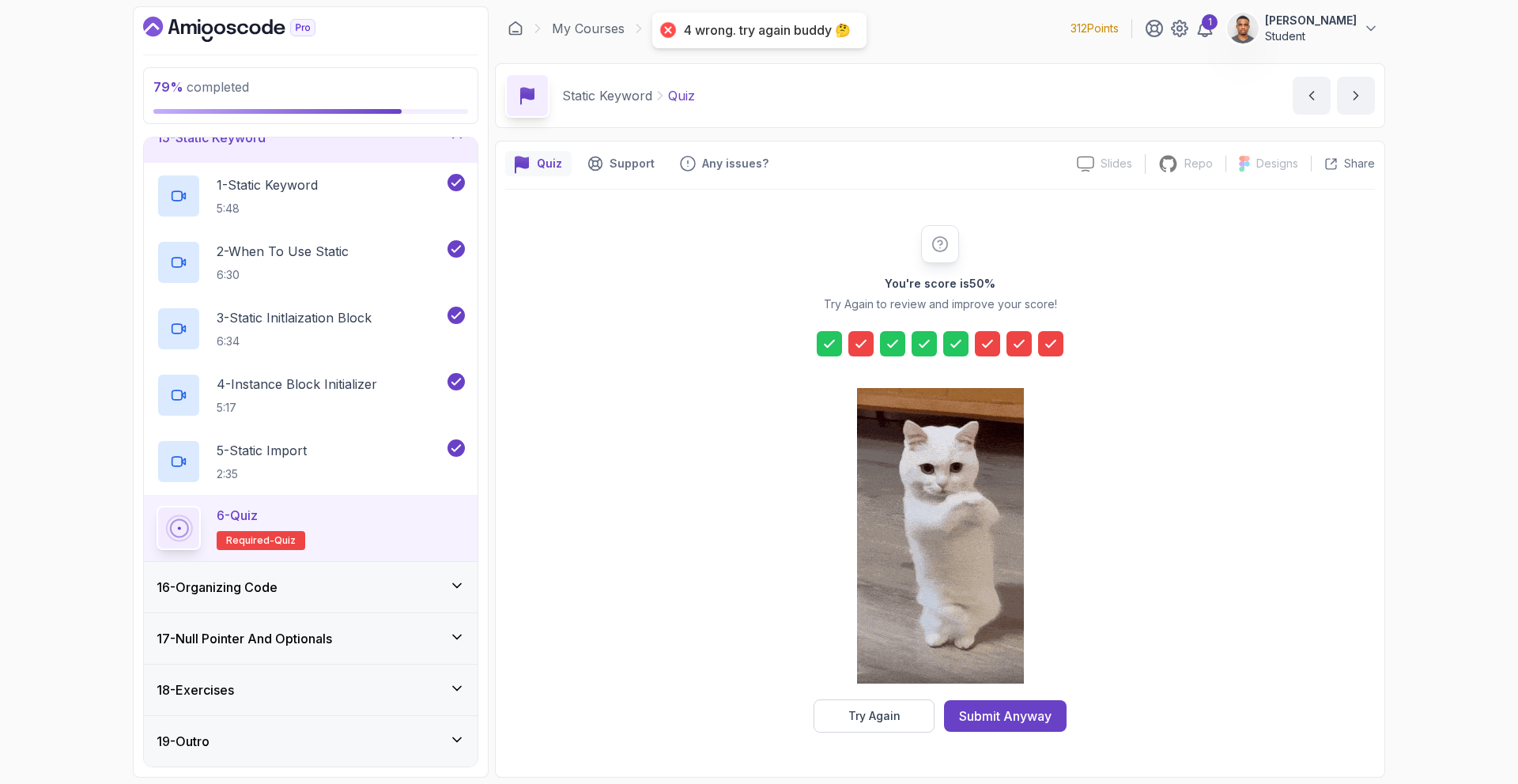
click at [1052, 344] on icon at bounding box center [1050, 344] width 16 height 16
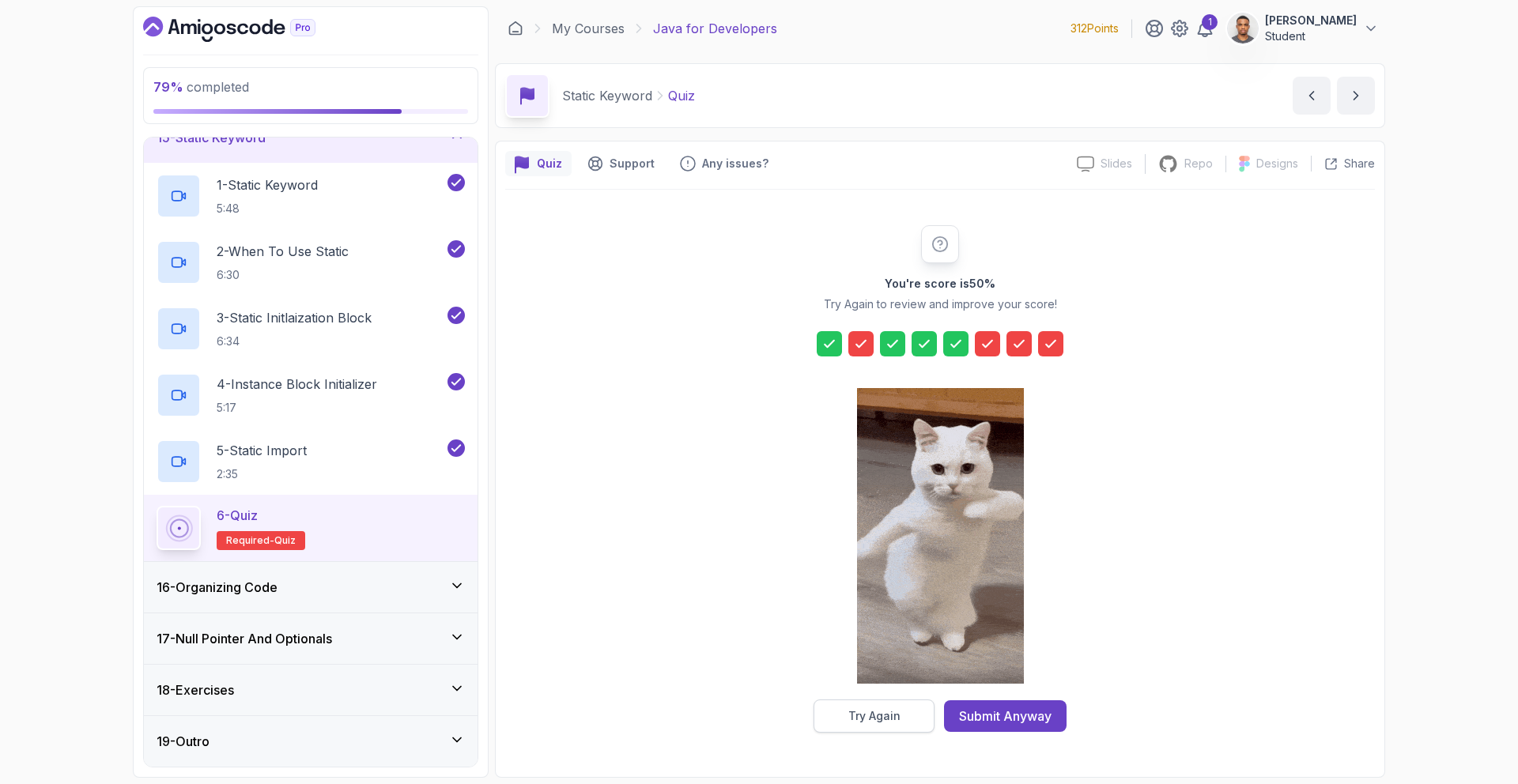
drag, startPoint x: 904, startPoint y: 707, endPoint x: 902, endPoint y: 699, distance: 8.2
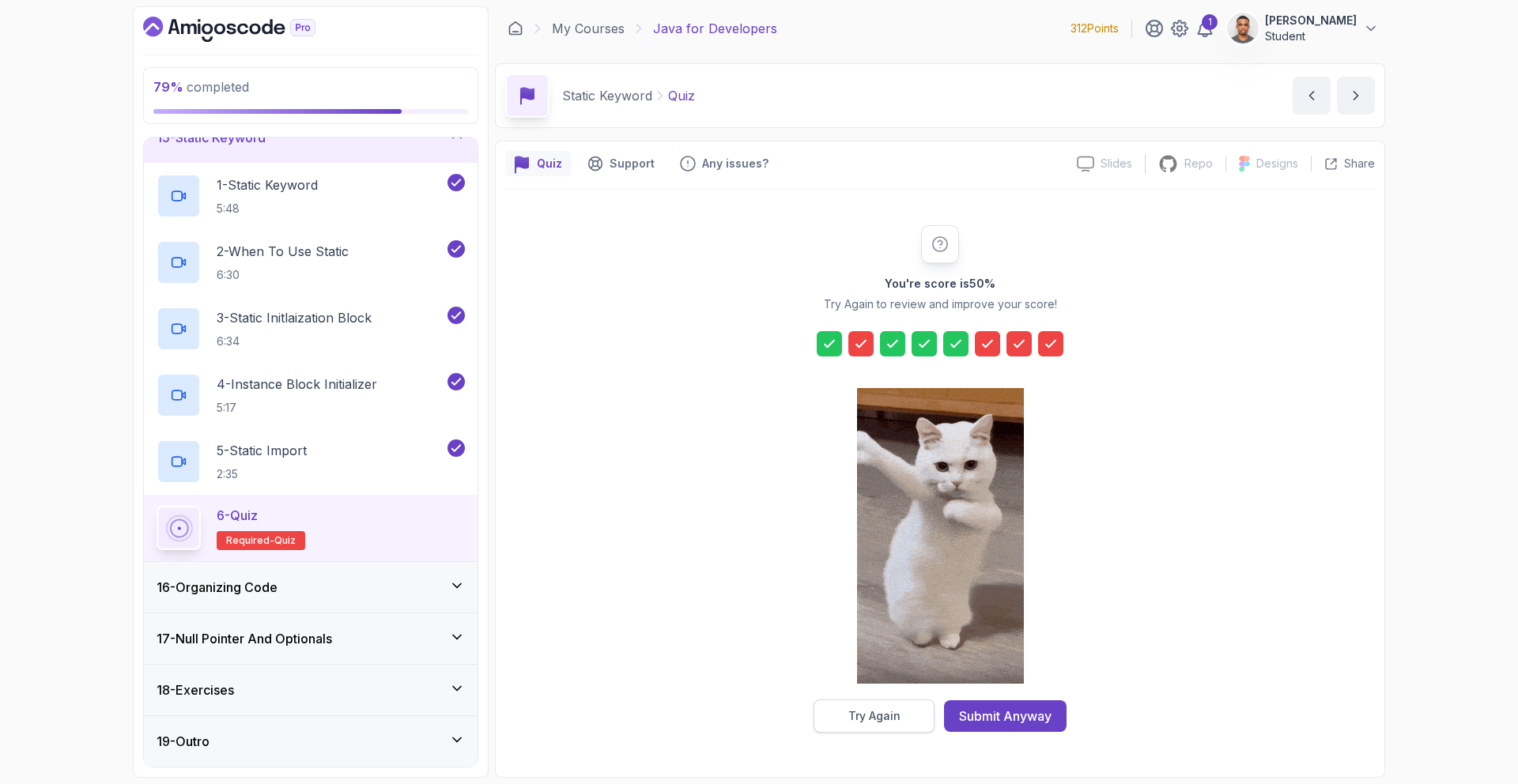
click at [902, 699] on button "Try Again" at bounding box center [874, 715] width 121 height 33
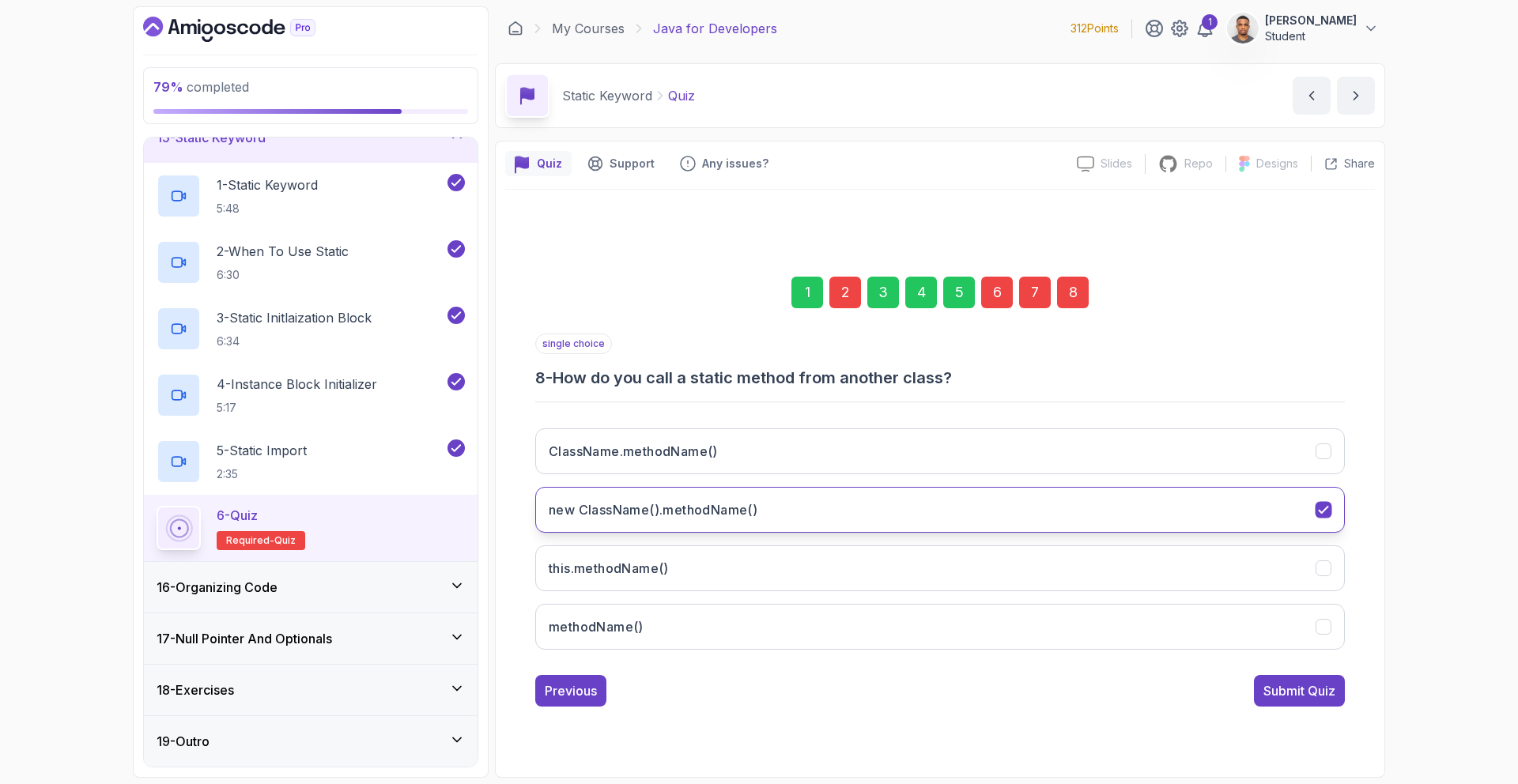
drag, startPoint x: 984, startPoint y: 461, endPoint x: 1000, endPoint y: 488, distance: 31.4
click at [985, 461] on button "ClassName.methodName()" at bounding box center [940, 451] width 810 height 46
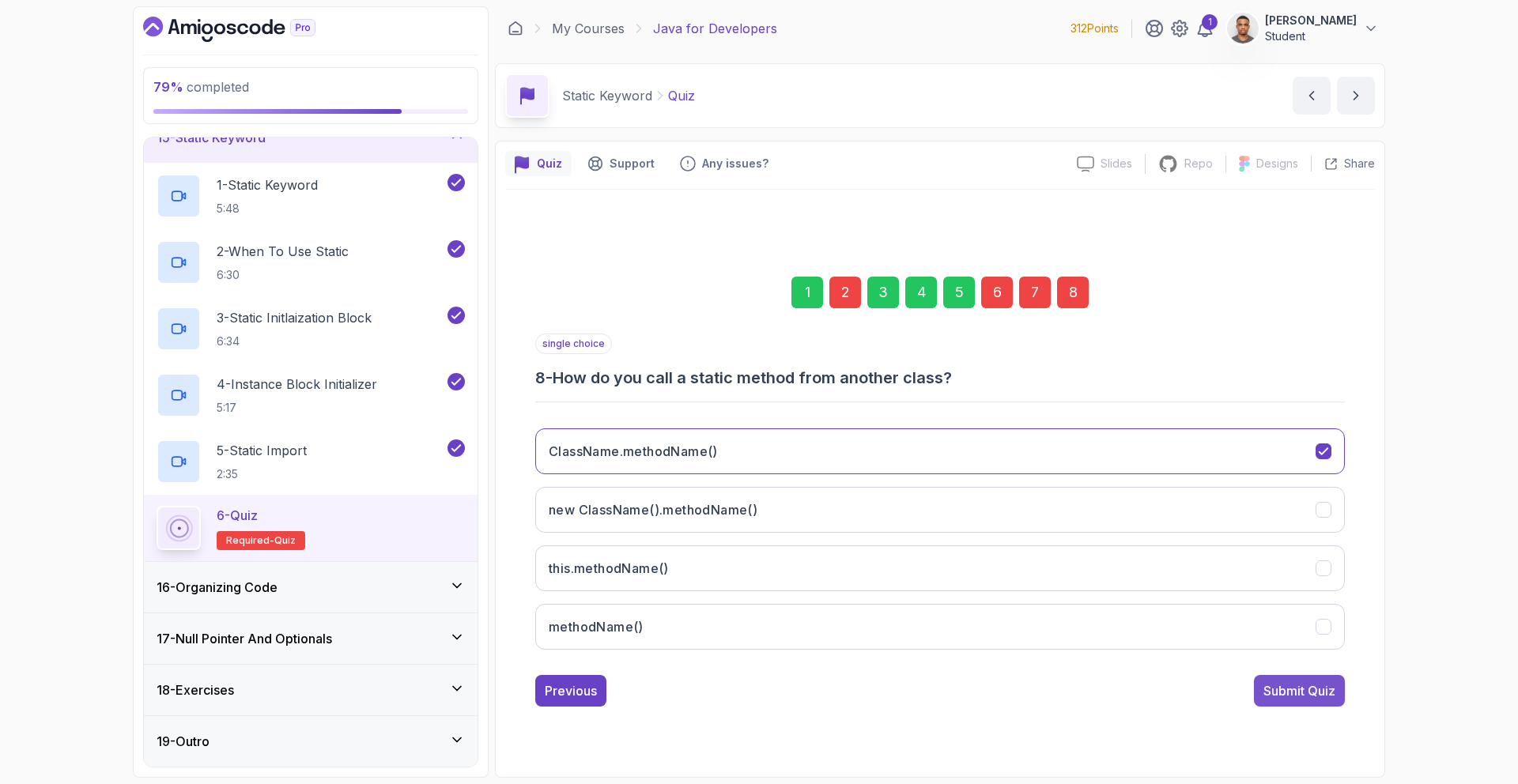
click at [1305, 697] on div "Submit Quiz" at bounding box center [1298, 690] width 72 height 19
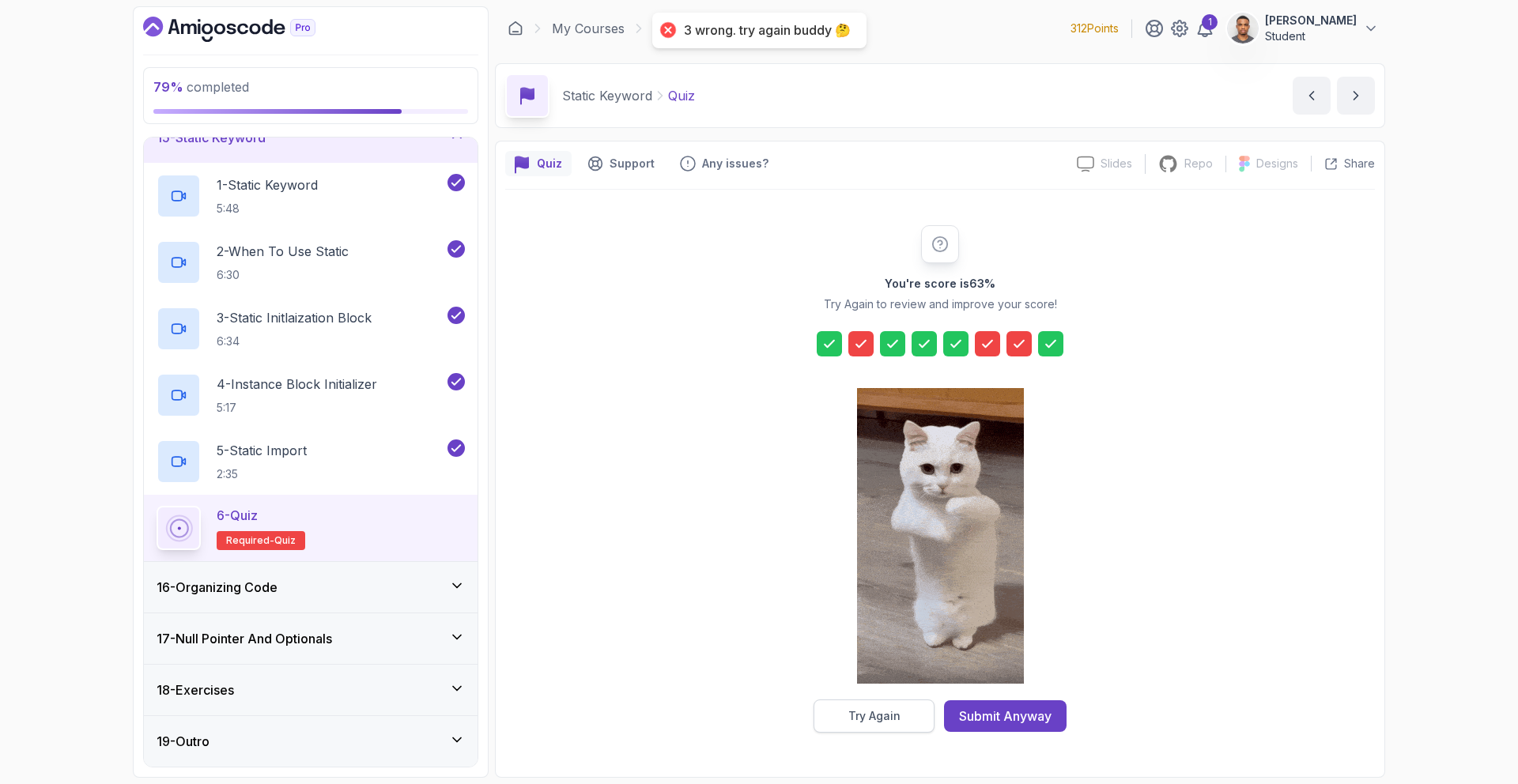
click at [864, 719] on div "Try Again" at bounding box center [874, 716] width 52 height 16
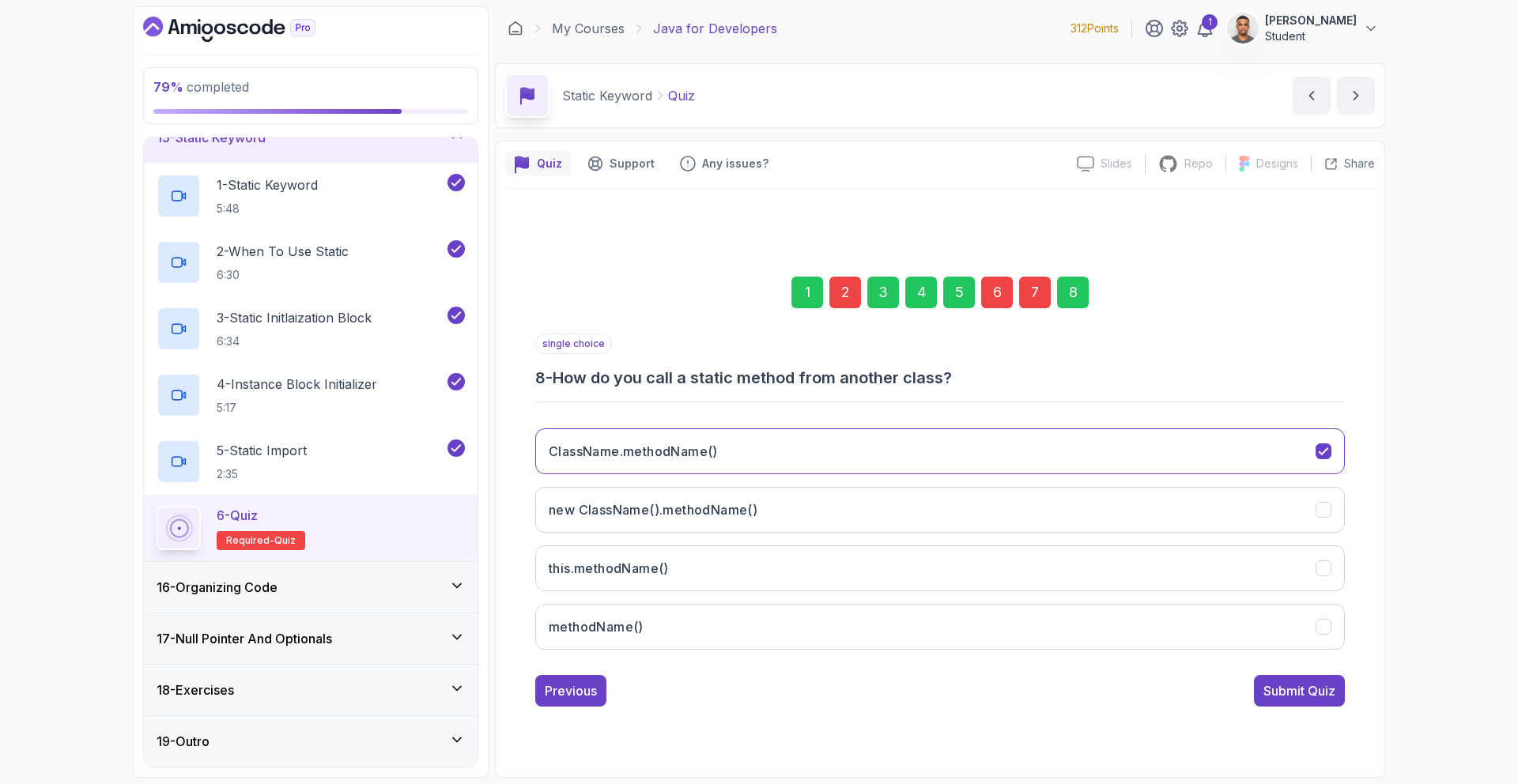
click at [954, 288] on div "5" at bounding box center [958, 292] width 31 height 31
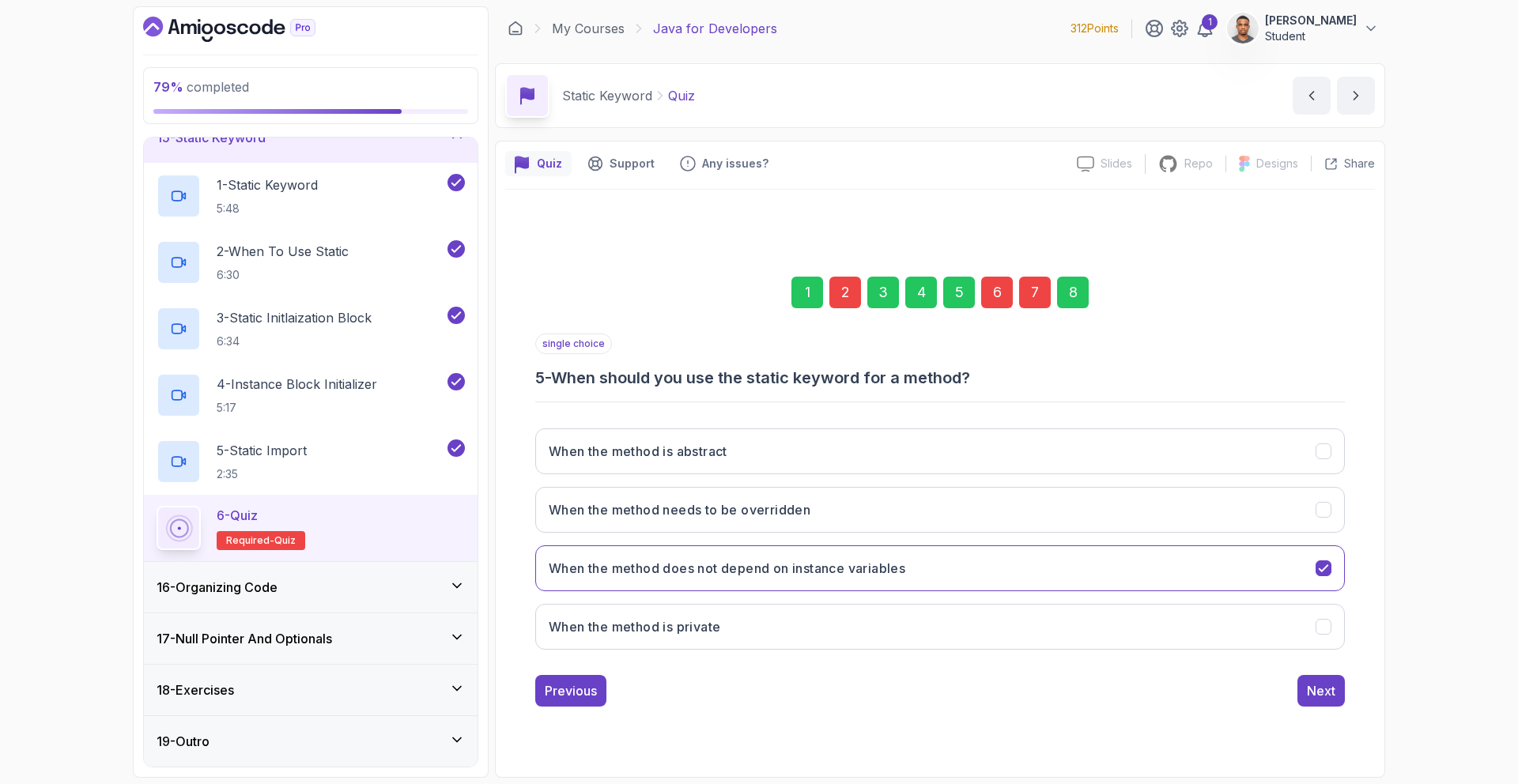
click at [933, 300] on div "4" at bounding box center [920, 292] width 31 height 31
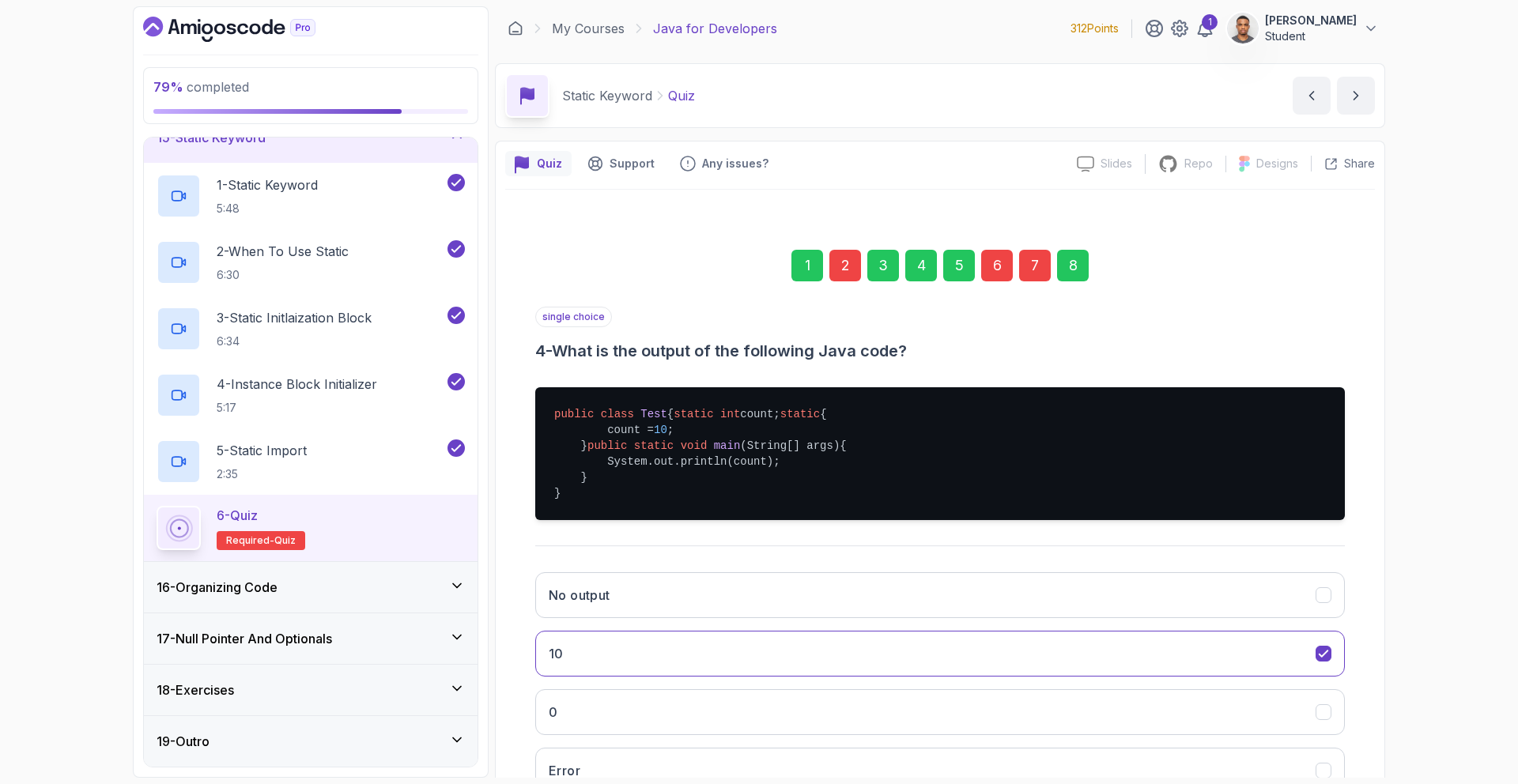
click at [887, 273] on div "3" at bounding box center [883, 265] width 31 height 31
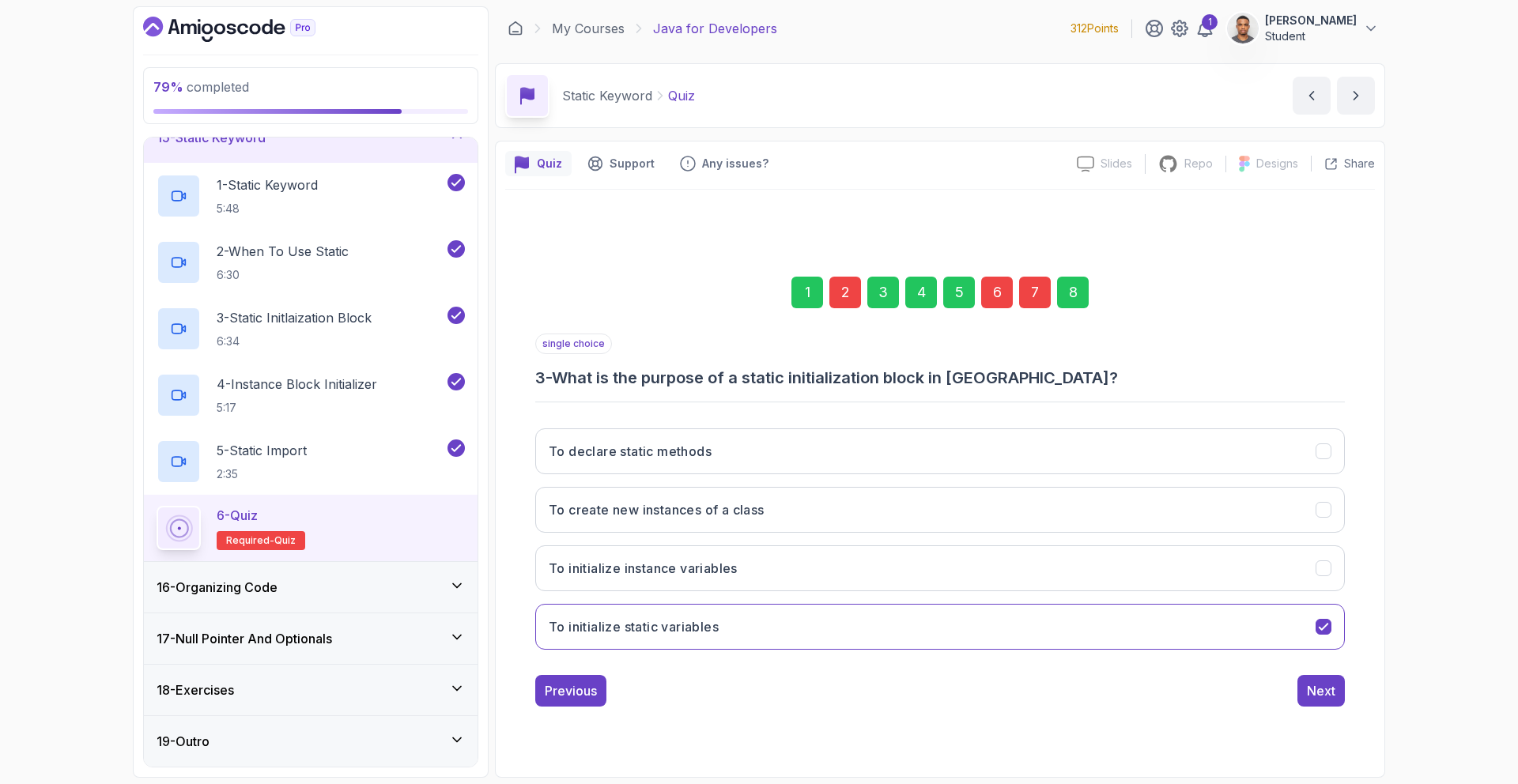
click at [821, 294] on div "1" at bounding box center [807, 292] width 31 height 31
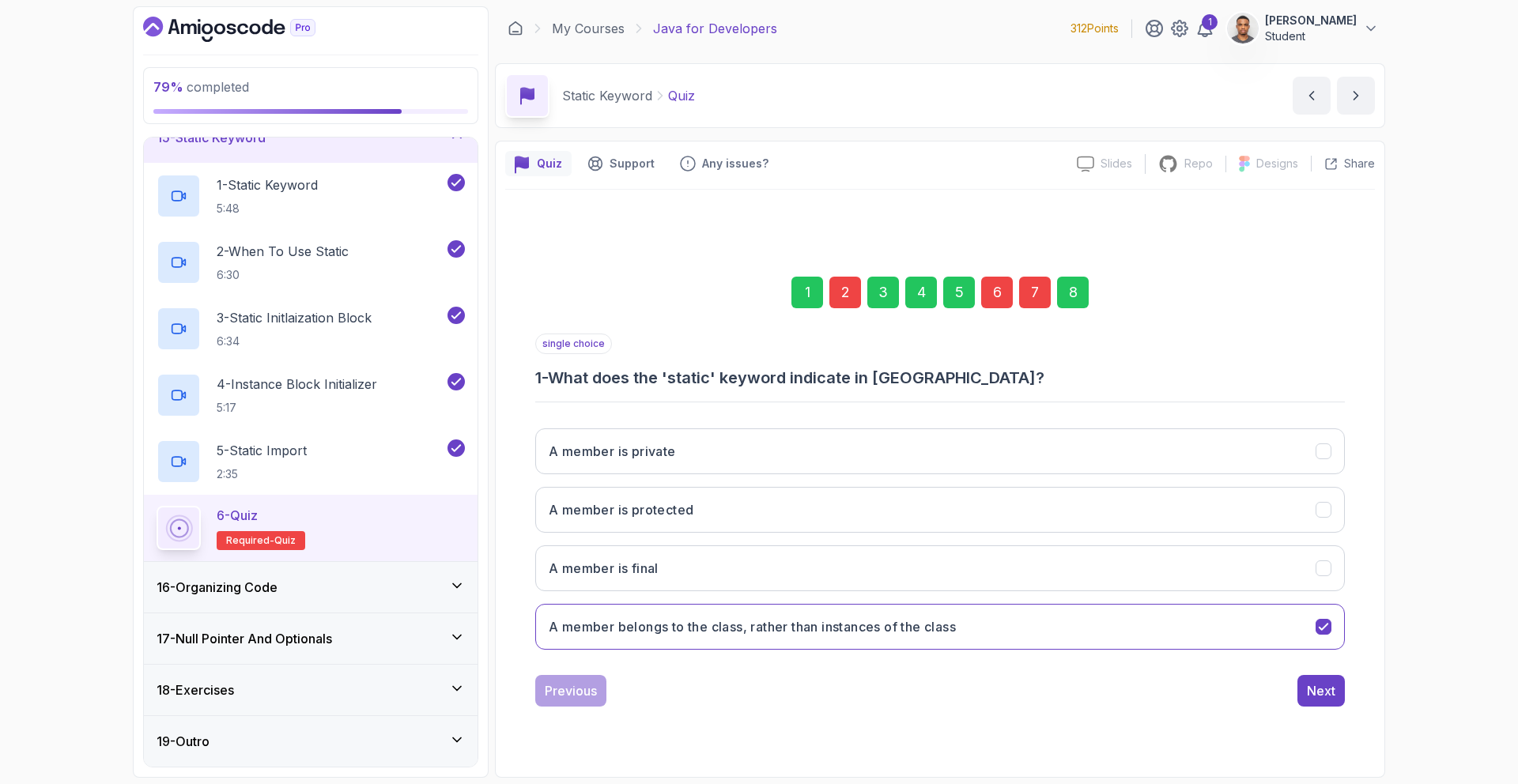
click at [855, 300] on div "2" at bounding box center [845, 292] width 31 height 31
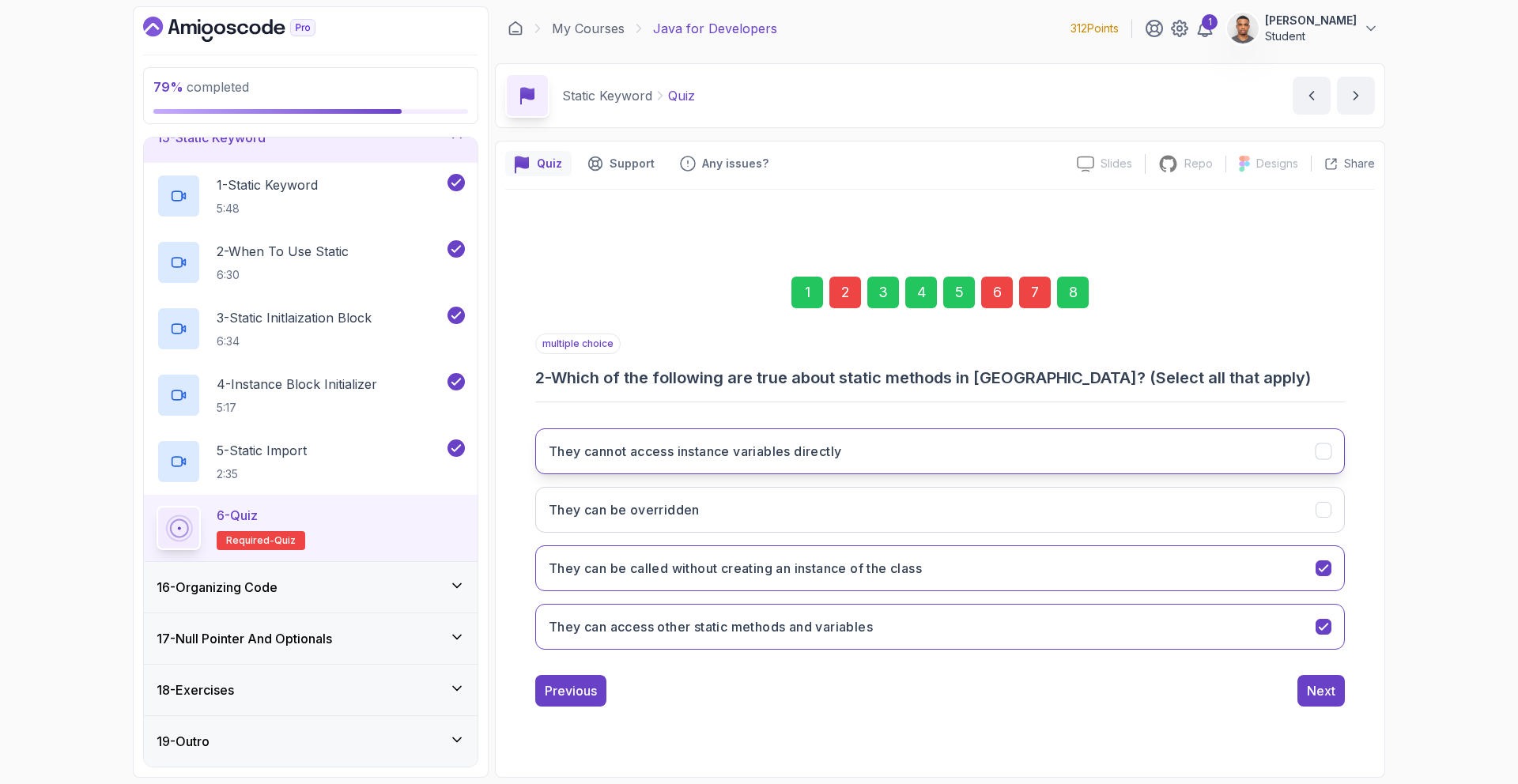
click at [1106, 454] on button "They cannot access instance variables directly" at bounding box center [940, 451] width 810 height 46
click at [1004, 297] on div "6" at bounding box center [996, 292] width 31 height 31
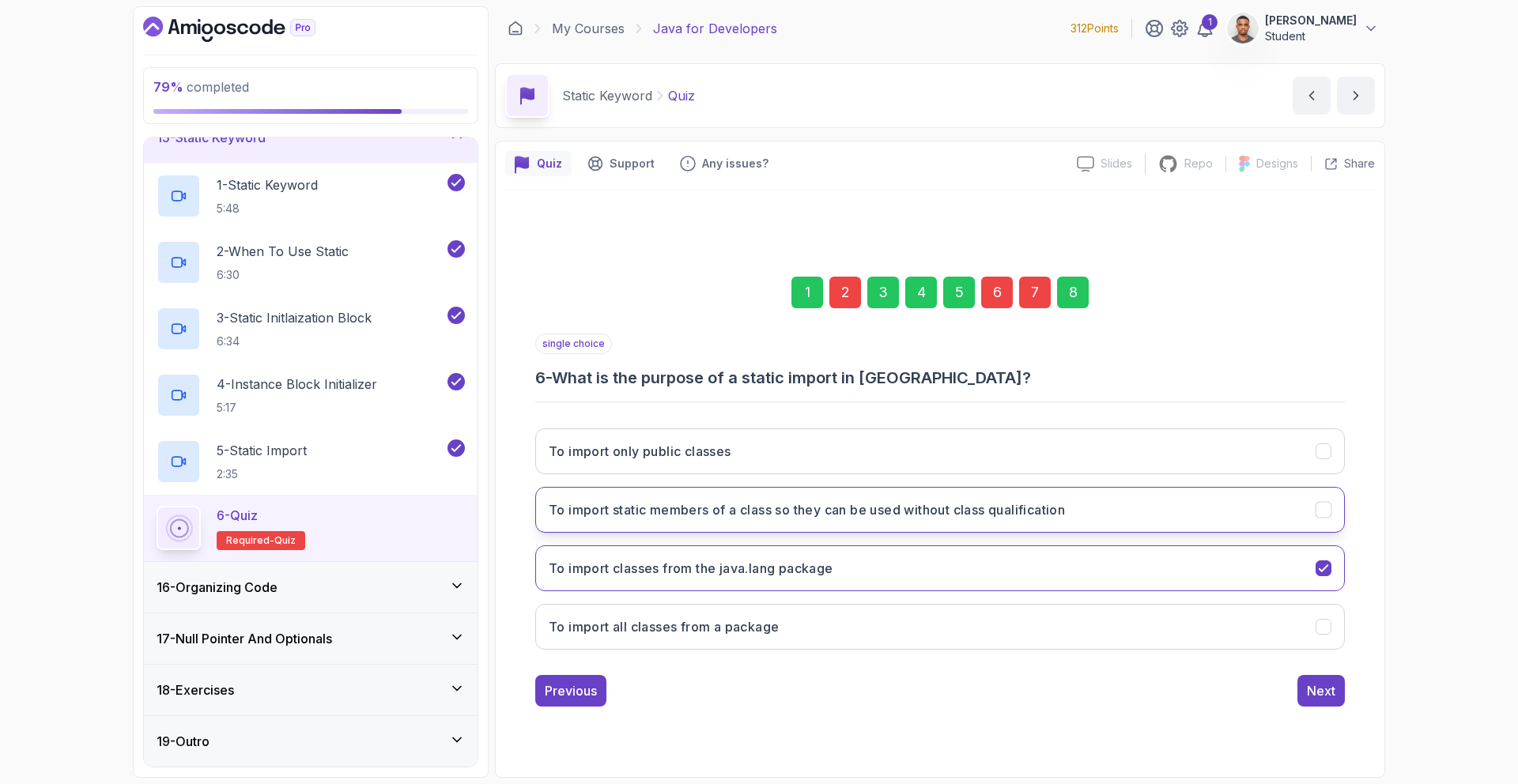
click at [1137, 502] on button "To import static members of a class so they can be used without class qualifica…" at bounding box center [940, 509] width 810 height 46
click at [1042, 304] on div "7" at bounding box center [1034, 292] width 31 height 31
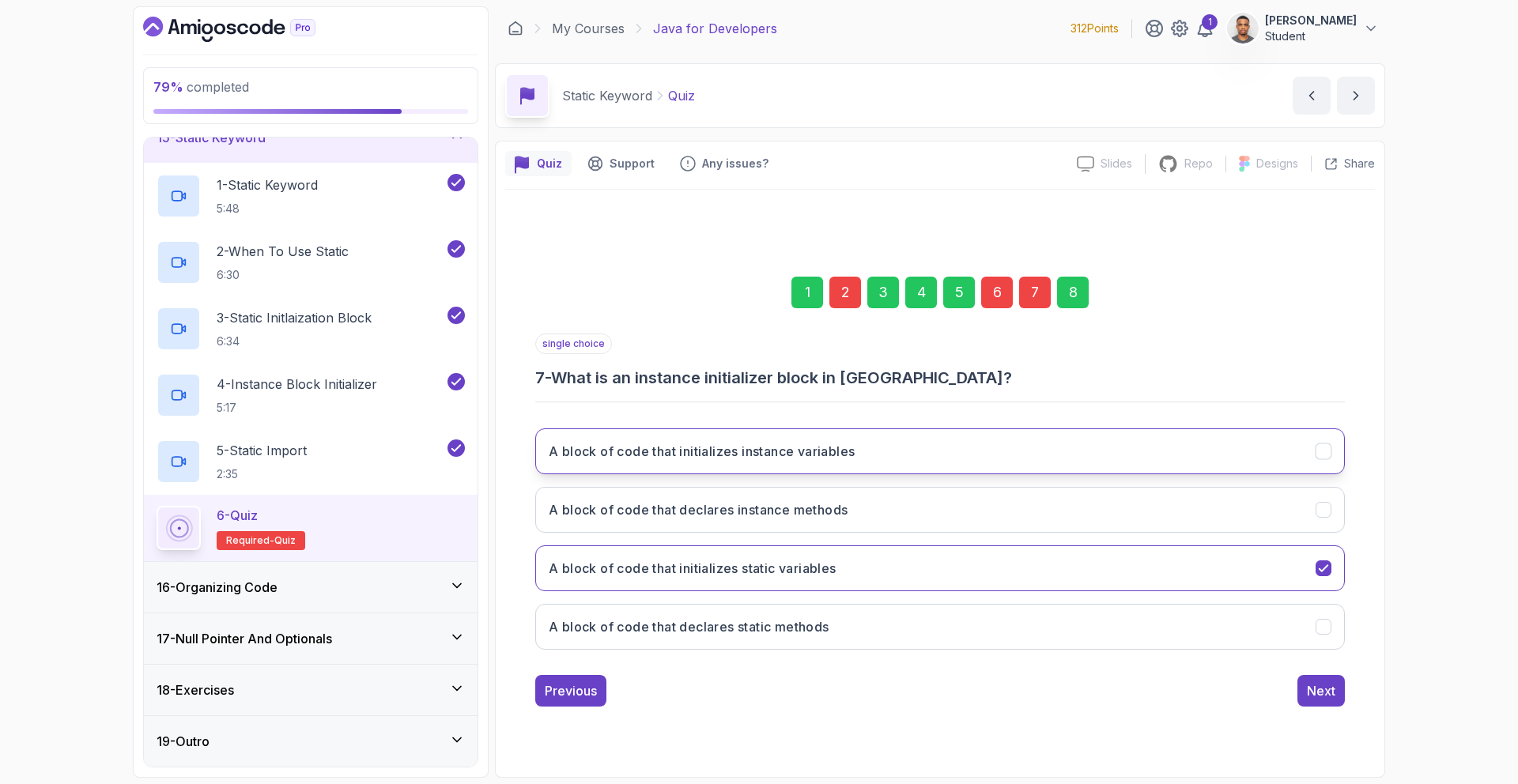
click at [817, 442] on h3 "A block of code that initializes instance variables" at bounding box center [701, 451] width 306 height 19
click at [1328, 683] on div "Next" at bounding box center [1320, 690] width 28 height 19
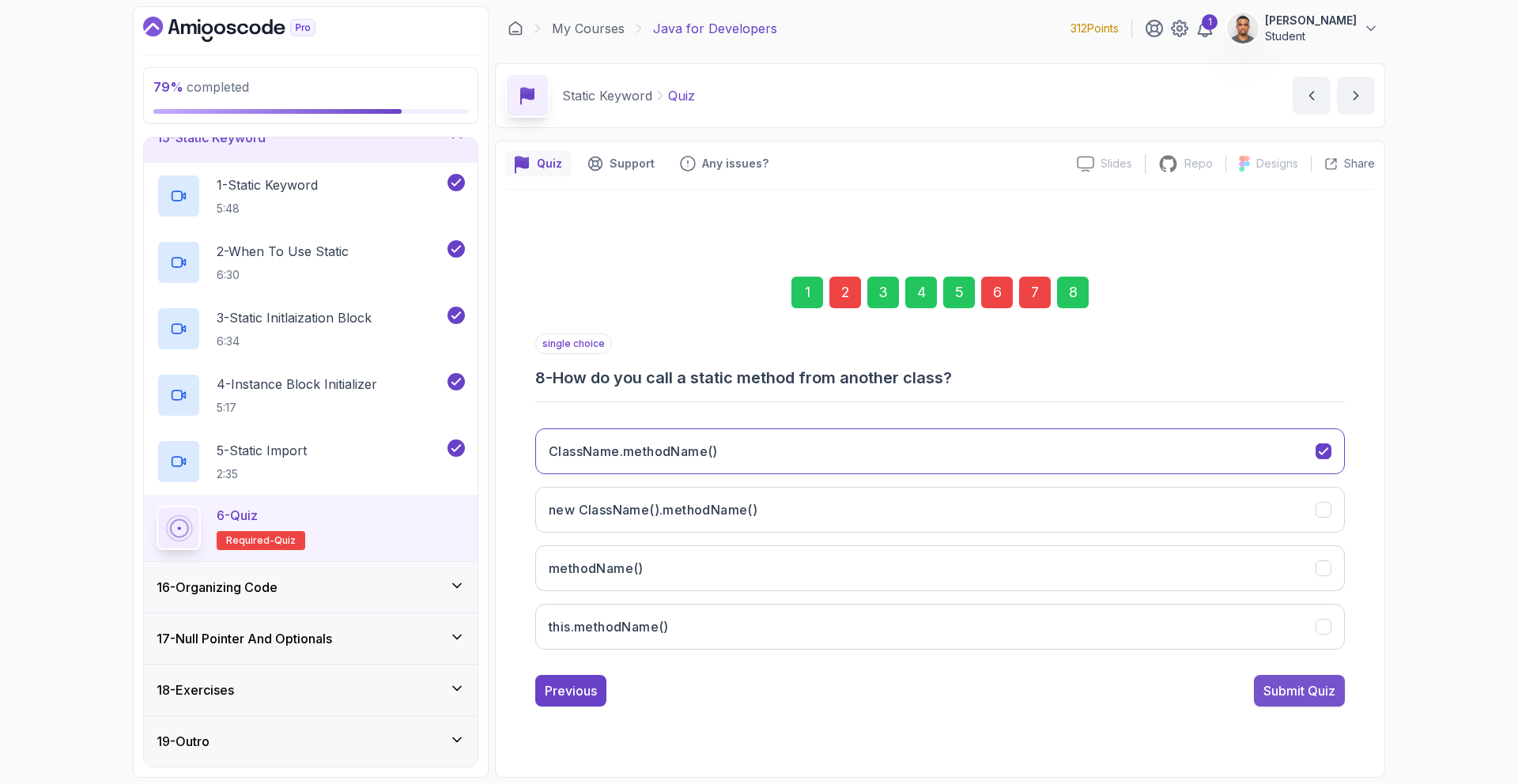
click at [1328, 690] on div "Submit Quiz" at bounding box center [1298, 690] width 72 height 19
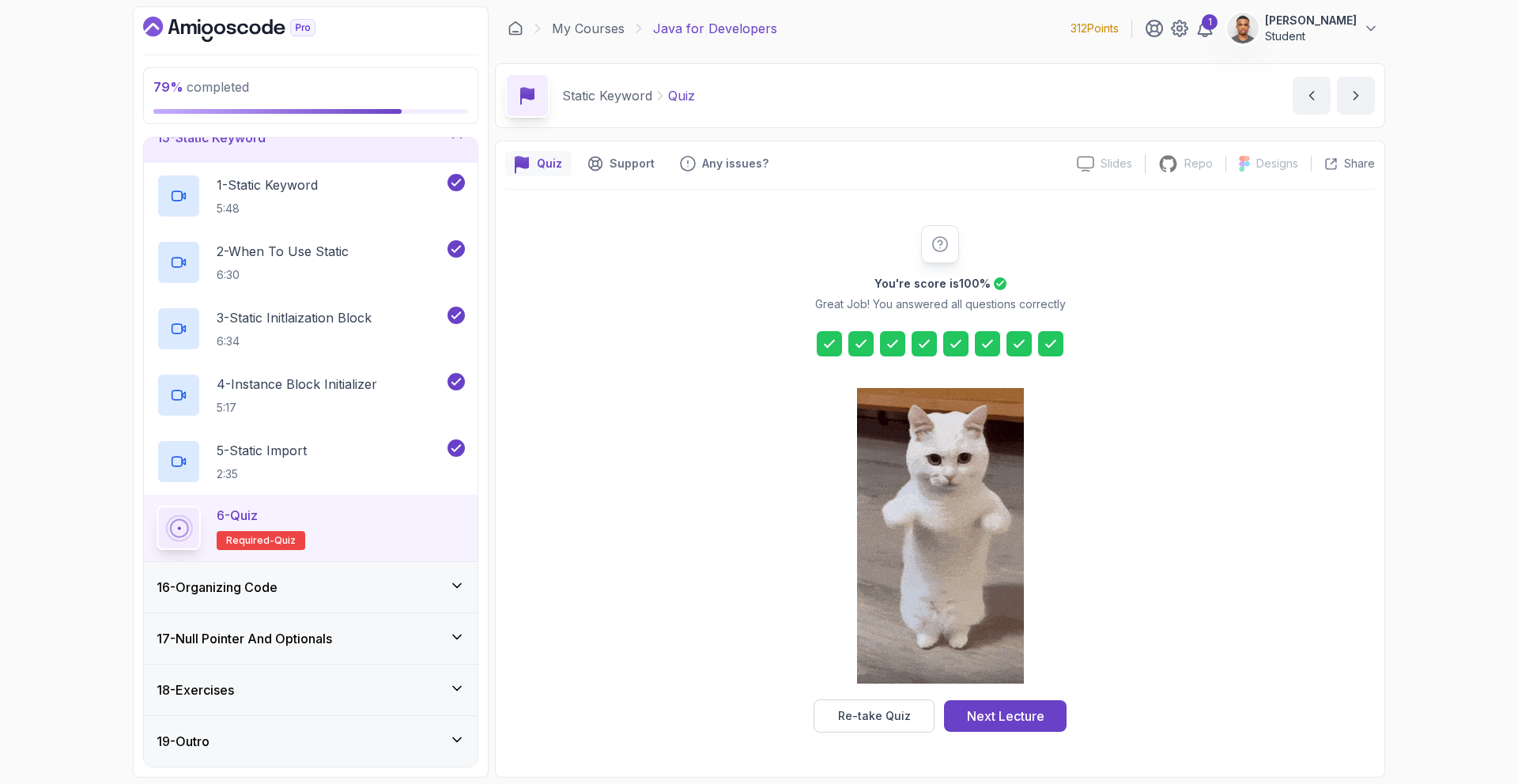
click at [981, 338] on icon at bounding box center [988, 344] width 16 height 16
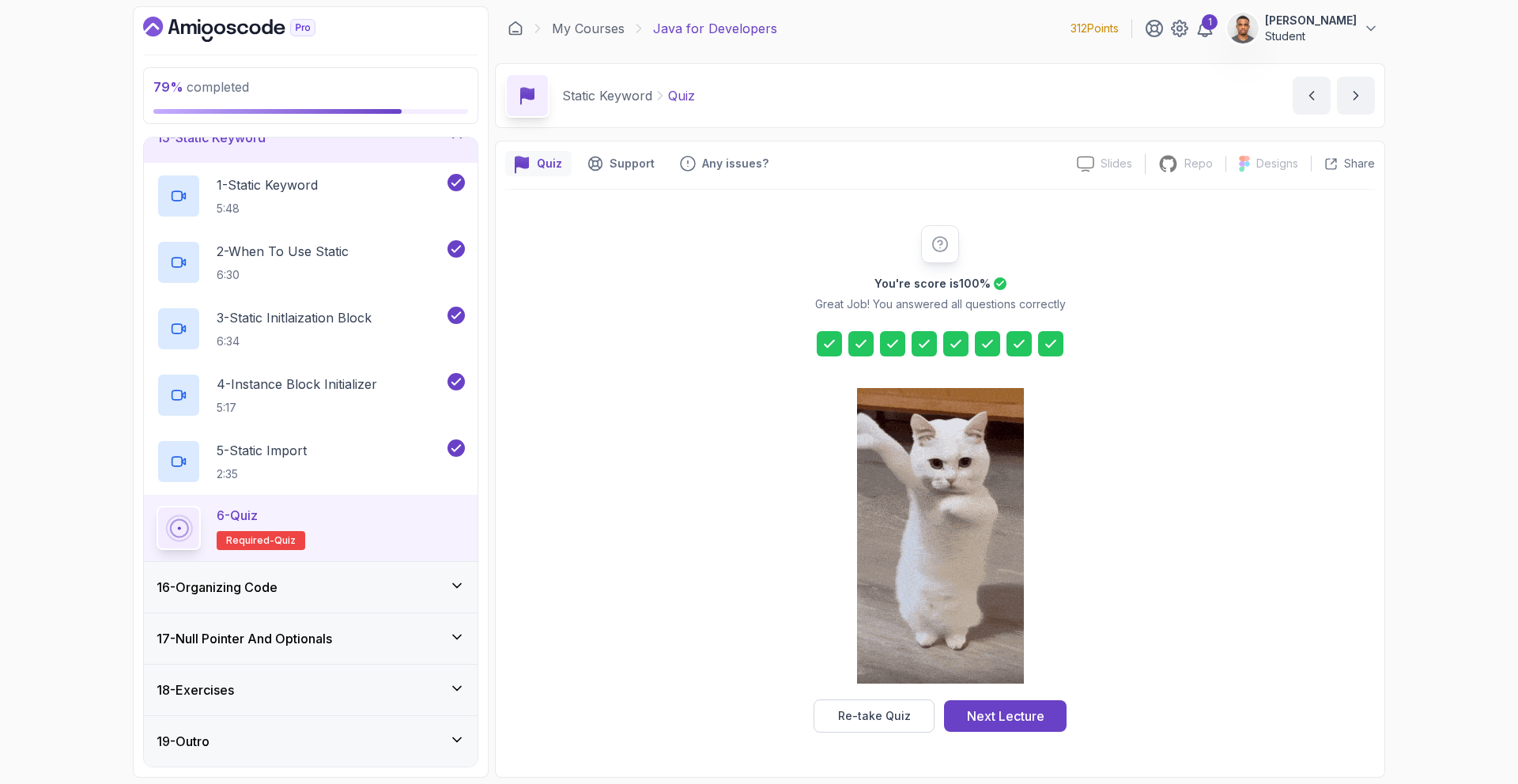
click at [958, 340] on icon at bounding box center [956, 344] width 16 height 16
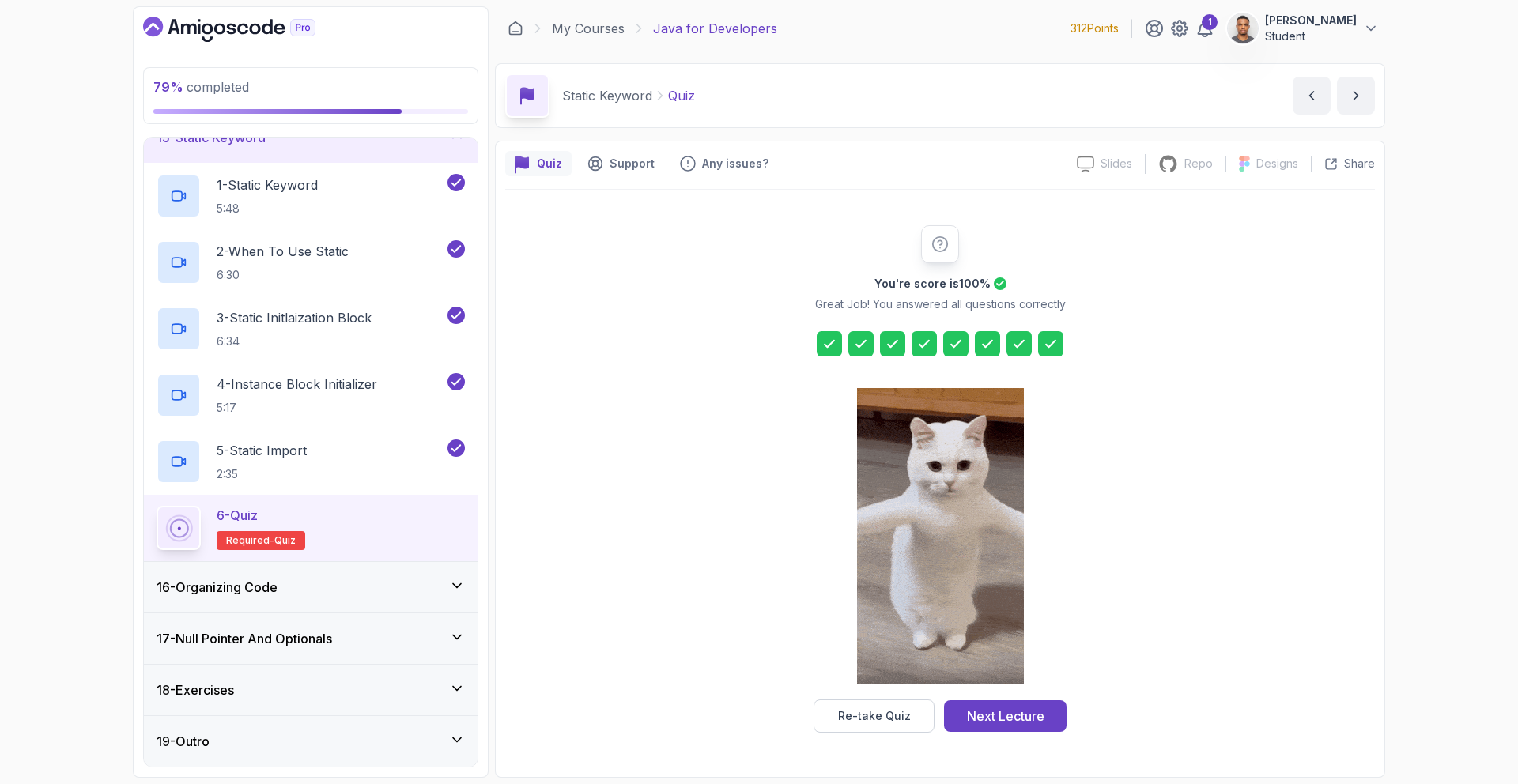
drag, startPoint x: 924, startPoint y: 347, endPoint x: 886, endPoint y: 587, distance: 243.0
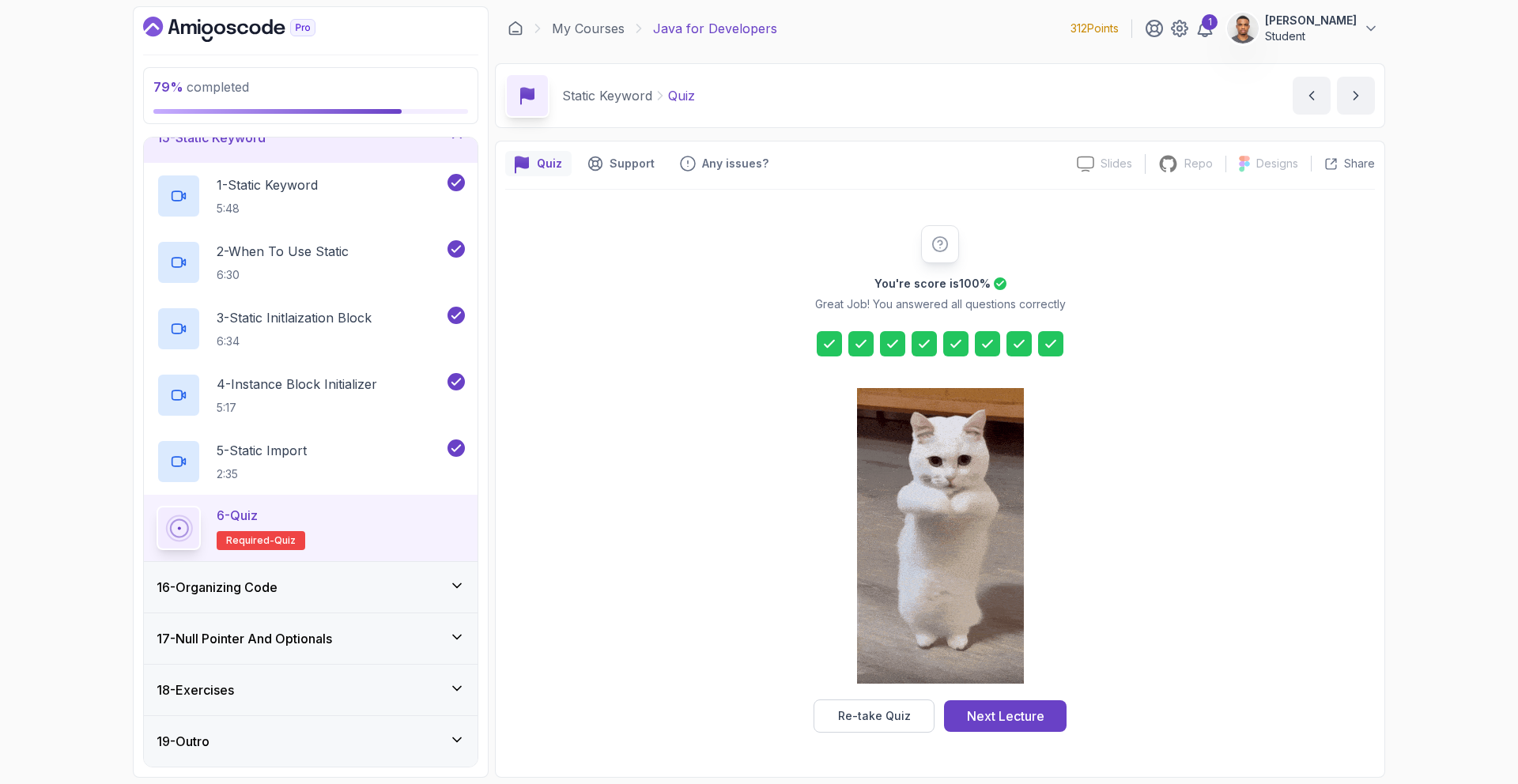
click at [923, 356] on div "You're score is 100 % Great Job! You answered all questions correctly Re-take Q…" at bounding box center [940, 479] width 304 height 508
click at [878, 724] on button "Re-take Quiz" at bounding box center [874, 715] width 121 height 33
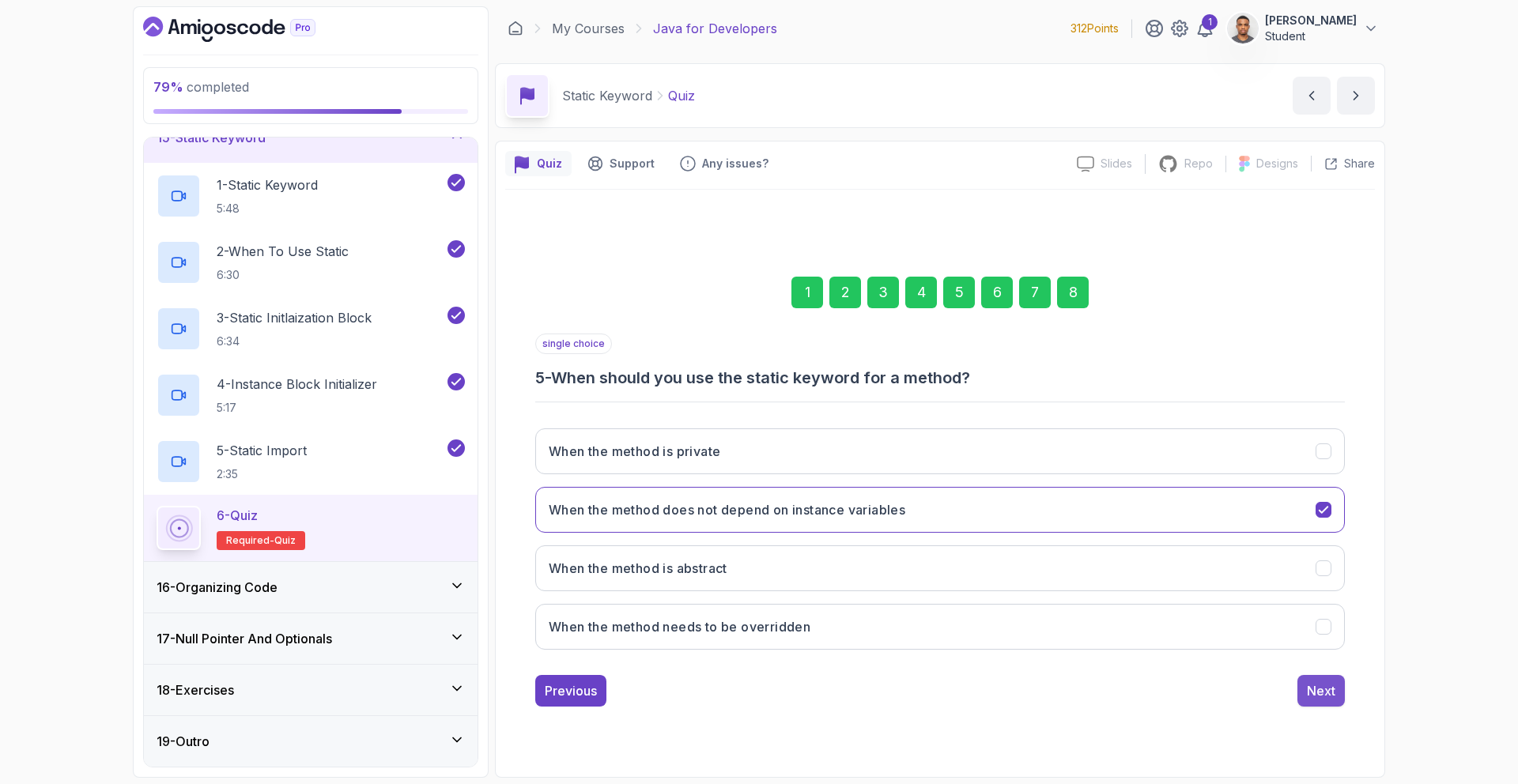
click at [1325, 692] on div "Next" at bounding box center [1320, 690] width 28 height 19
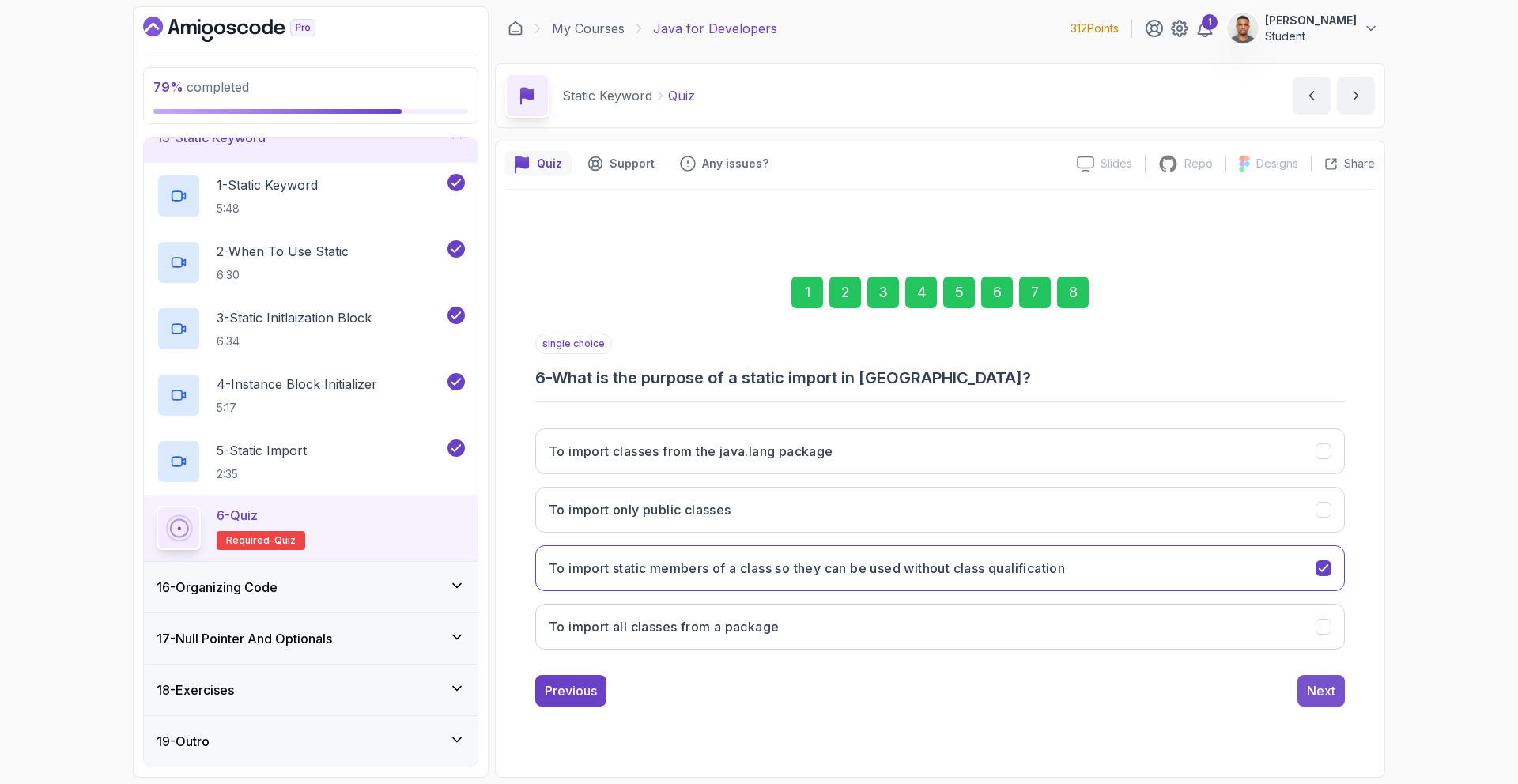
click at [1305, 691] on button "Next" at bounding box center [1321, 690] width 48 height 31
click at [1314, 690] on div "Next" at bounding box center [1320, 690] width 28 height 19
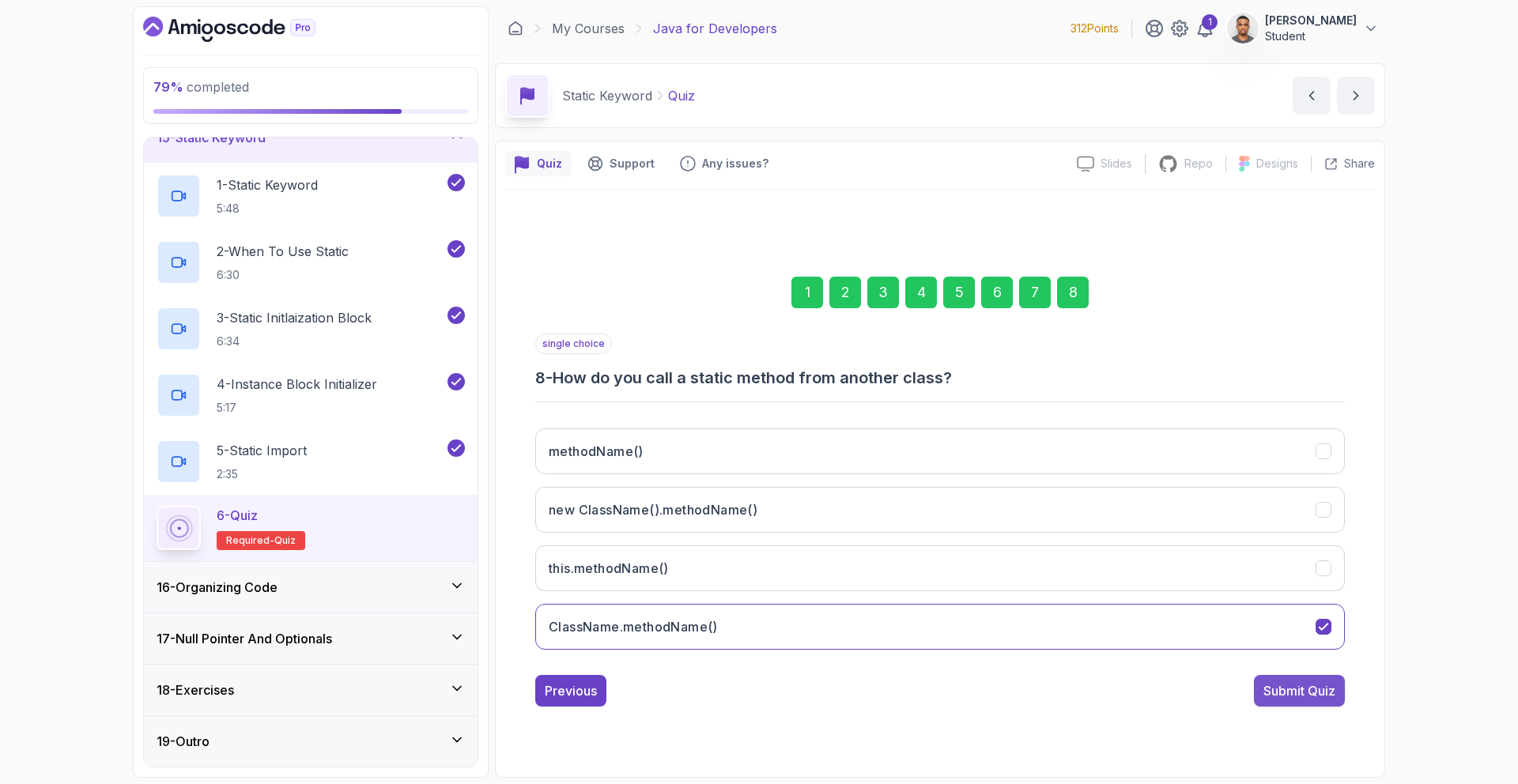
click at [1302, 690] on div "Submit Quiz" at bounding box center [1298, 690] width 72 height 19
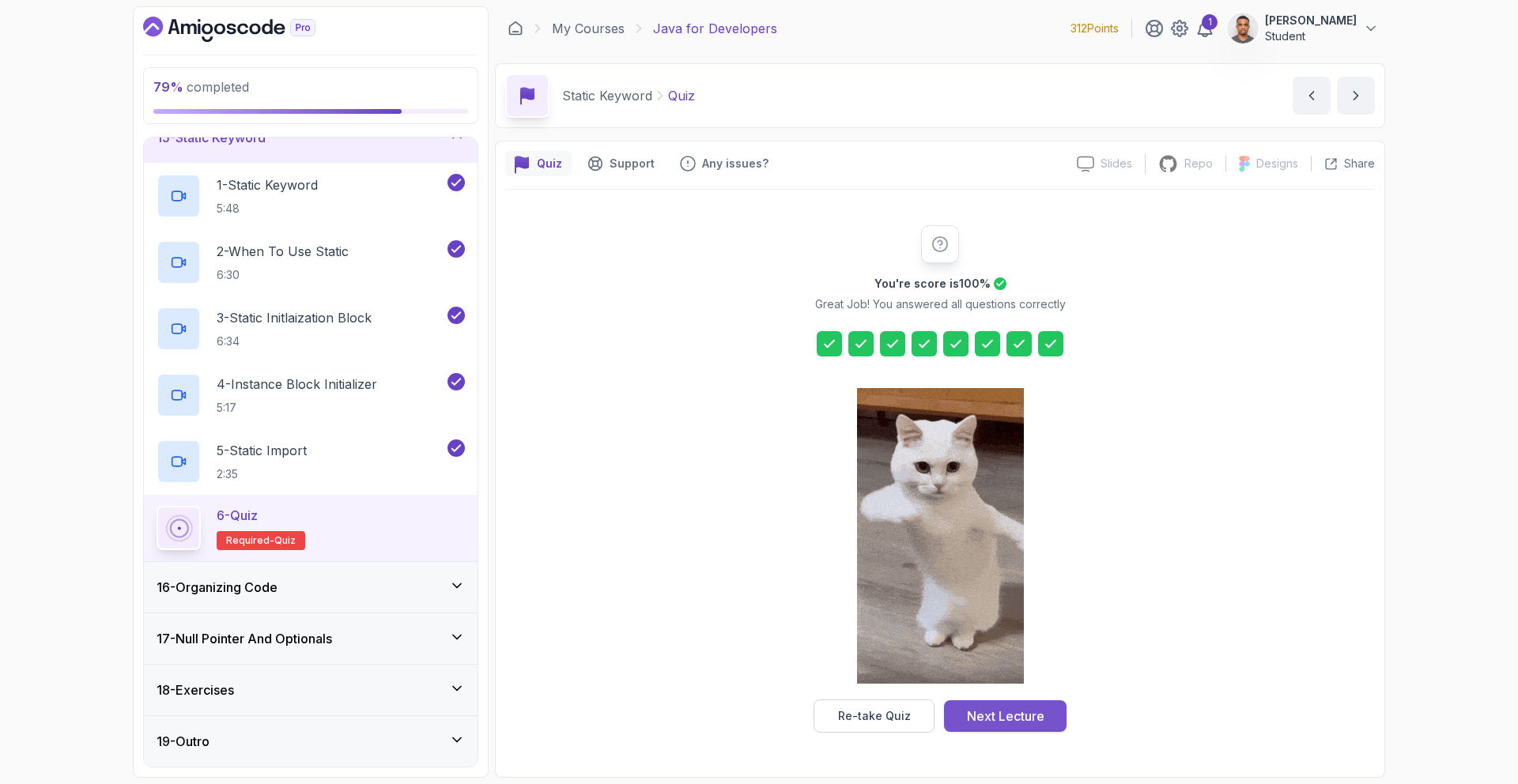
click at [1037, 707] on div "Next Lecture" at bounding box center [1005, 715] width 78 height 19
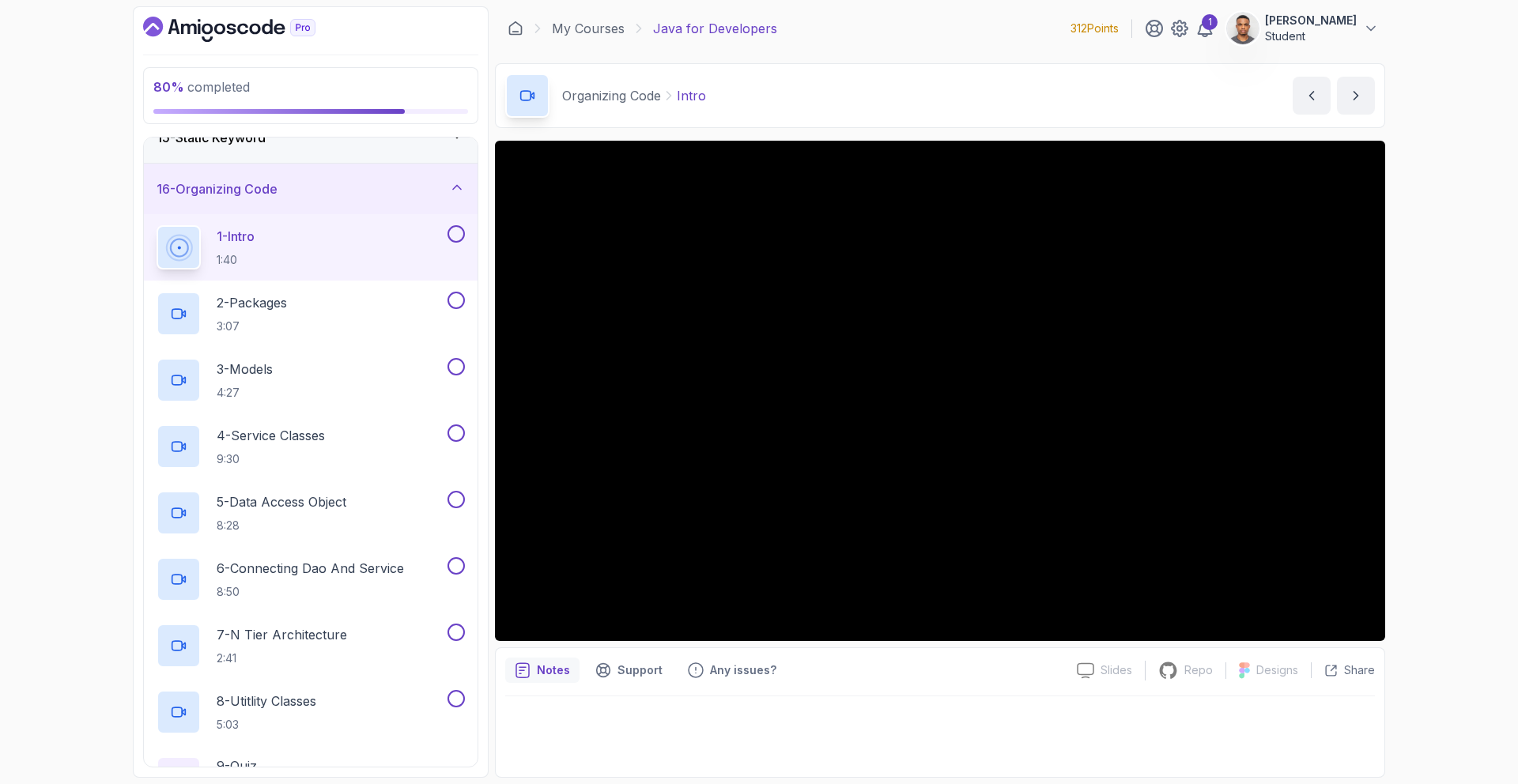
drag, startPoint x: 1193, startPoint y: 63, endPoint x: 1247, endPoint y: 34, distance: 61.3
click at [1194, 63] on div "Organizing Code Intro Intro by [PERSON_NAME]" at bounding box center [940, 95] width 890 height 65
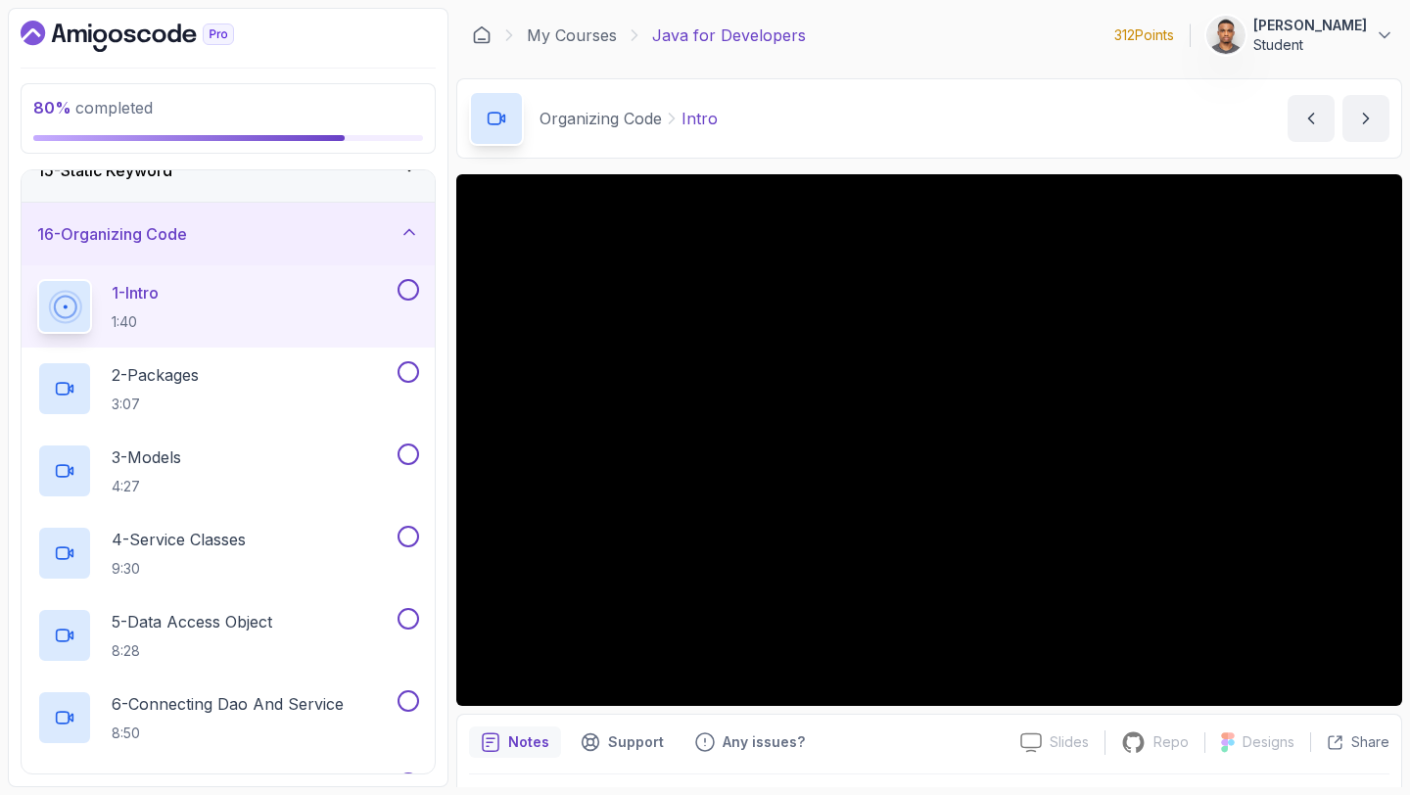
scroll to position [922, 0]
